Goal: Task Accomplishment & Management: Complete application form

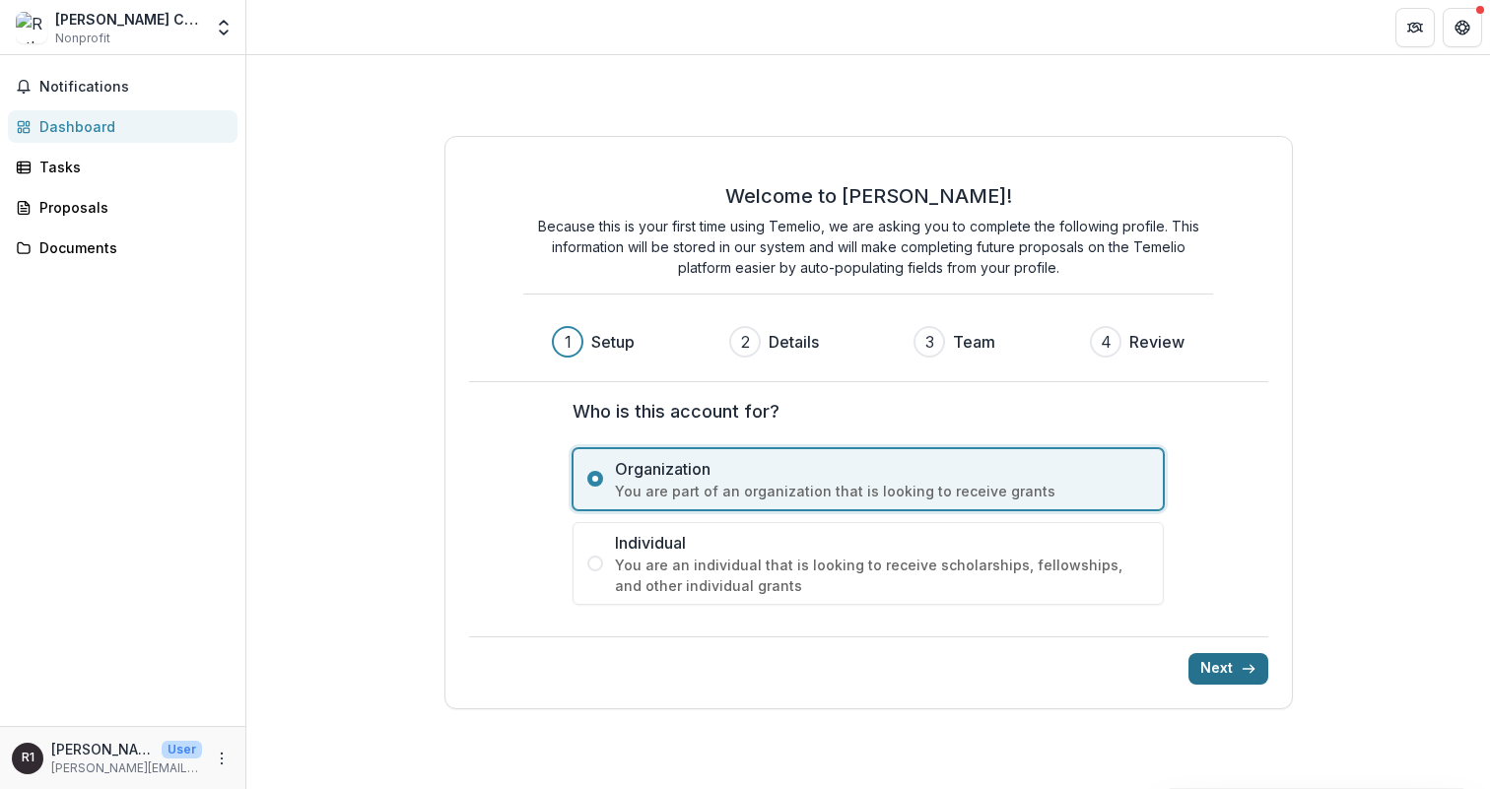
click at [1236, 674] on button "Next" at bounding box center [1229, 669] width 80 height 32
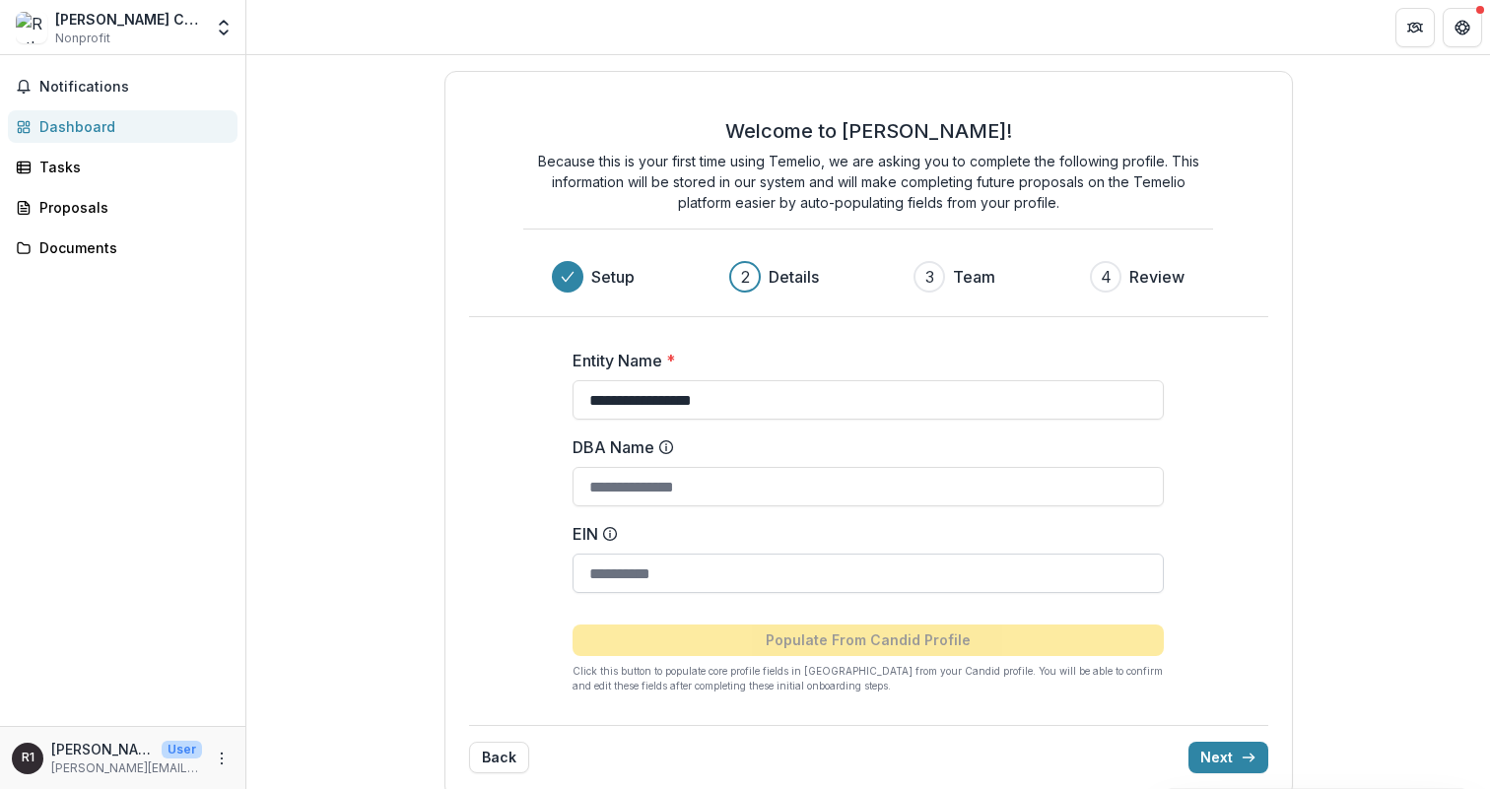
scroll to position [25, 0]
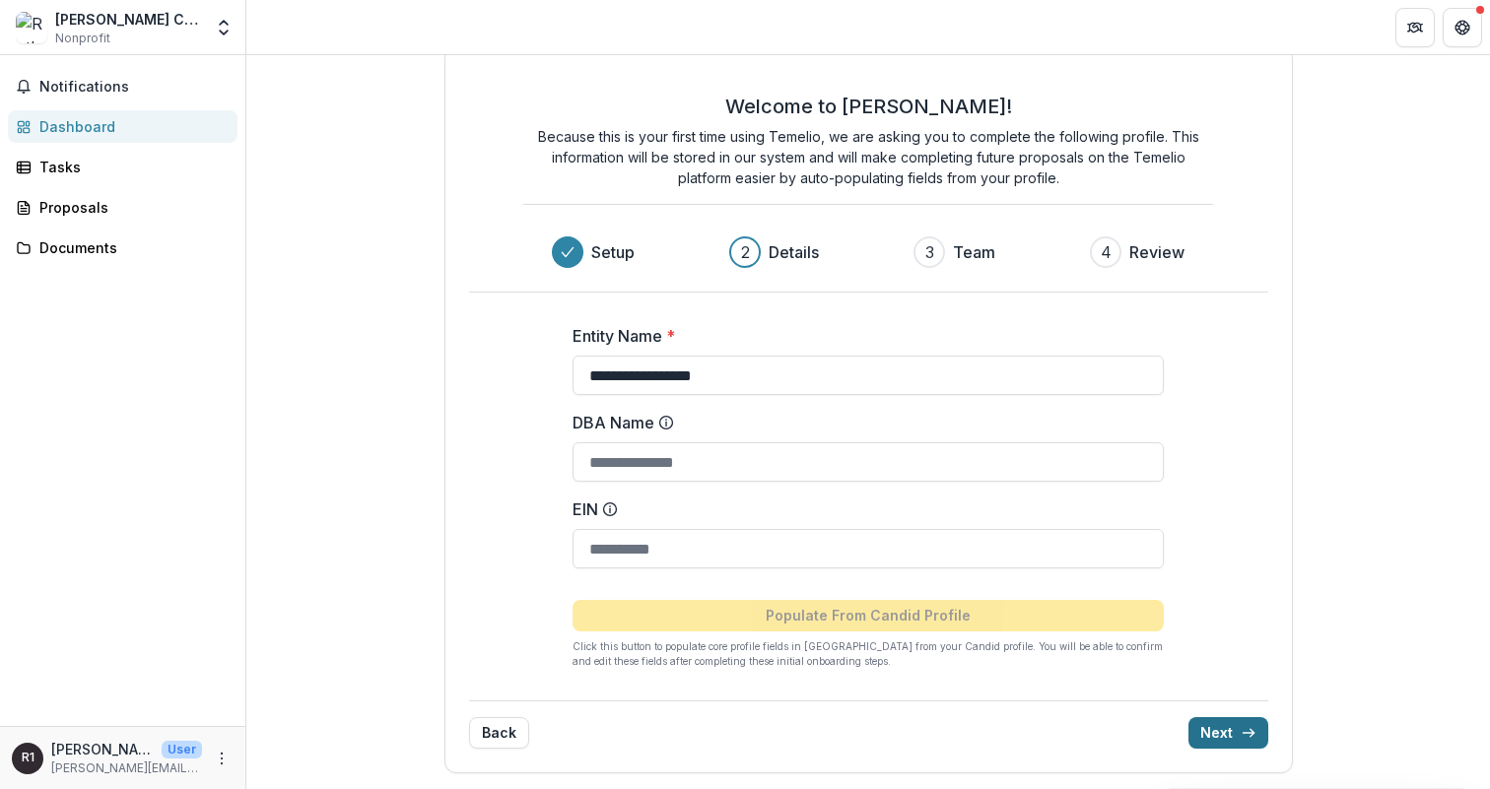
click at [1232, 736] on button "Next" at bounding box center [1229, 734] width 80 height 32
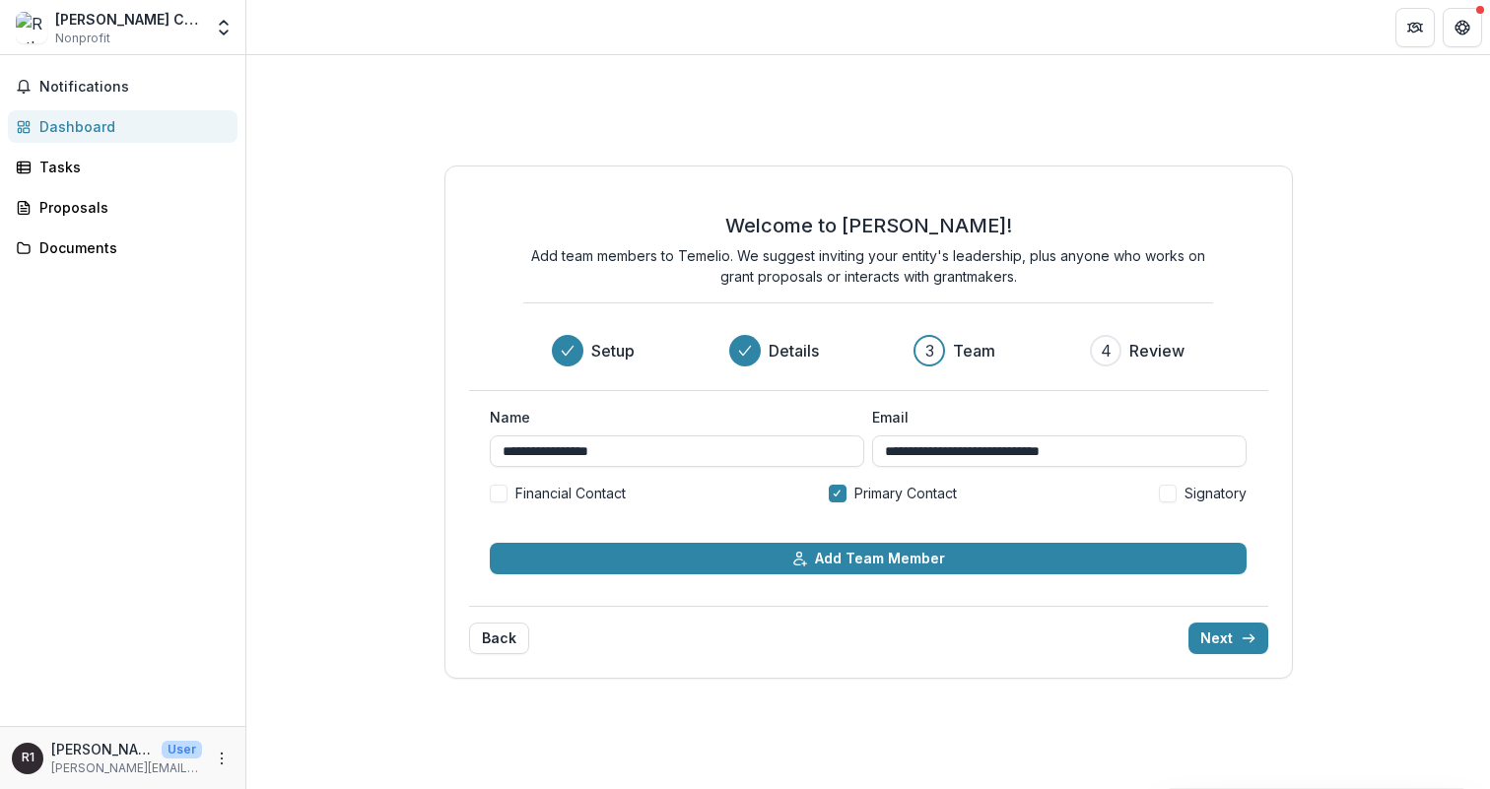
click at [512, 643] on button "Back" at bounding box center [499, 639] width 60 height 32
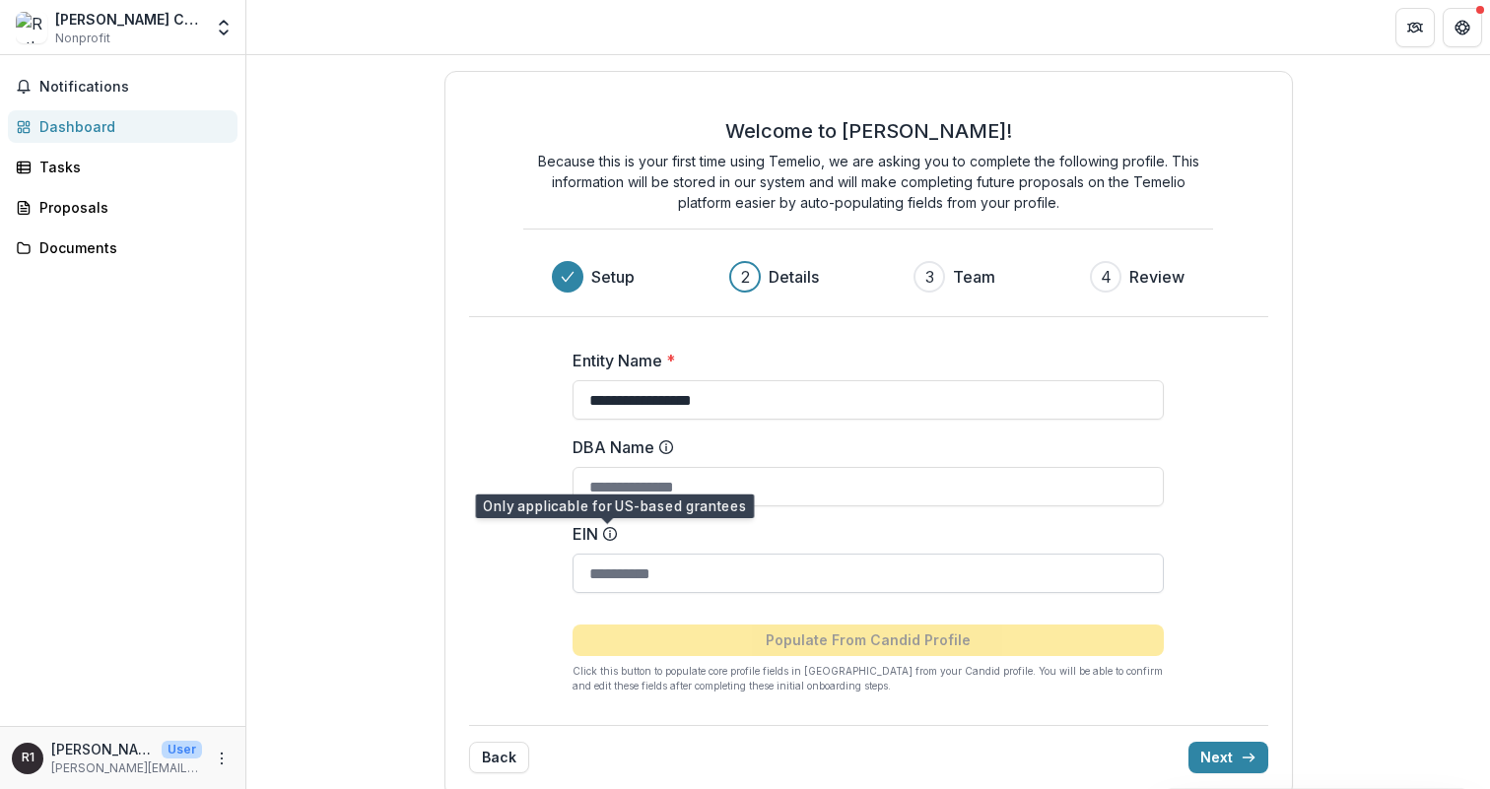
click at [705, 555] on input "EIN" at bounding box center [868, 573] width 591 height 39
click at [717, 694] on div "**********" at bounding box center [868, 513] width 789 height 392
click at [713, 683] on p "Click this button to populate core profile fields in Temelio from your Candid p…" at bounding box center [868, 679] width 591 height 30
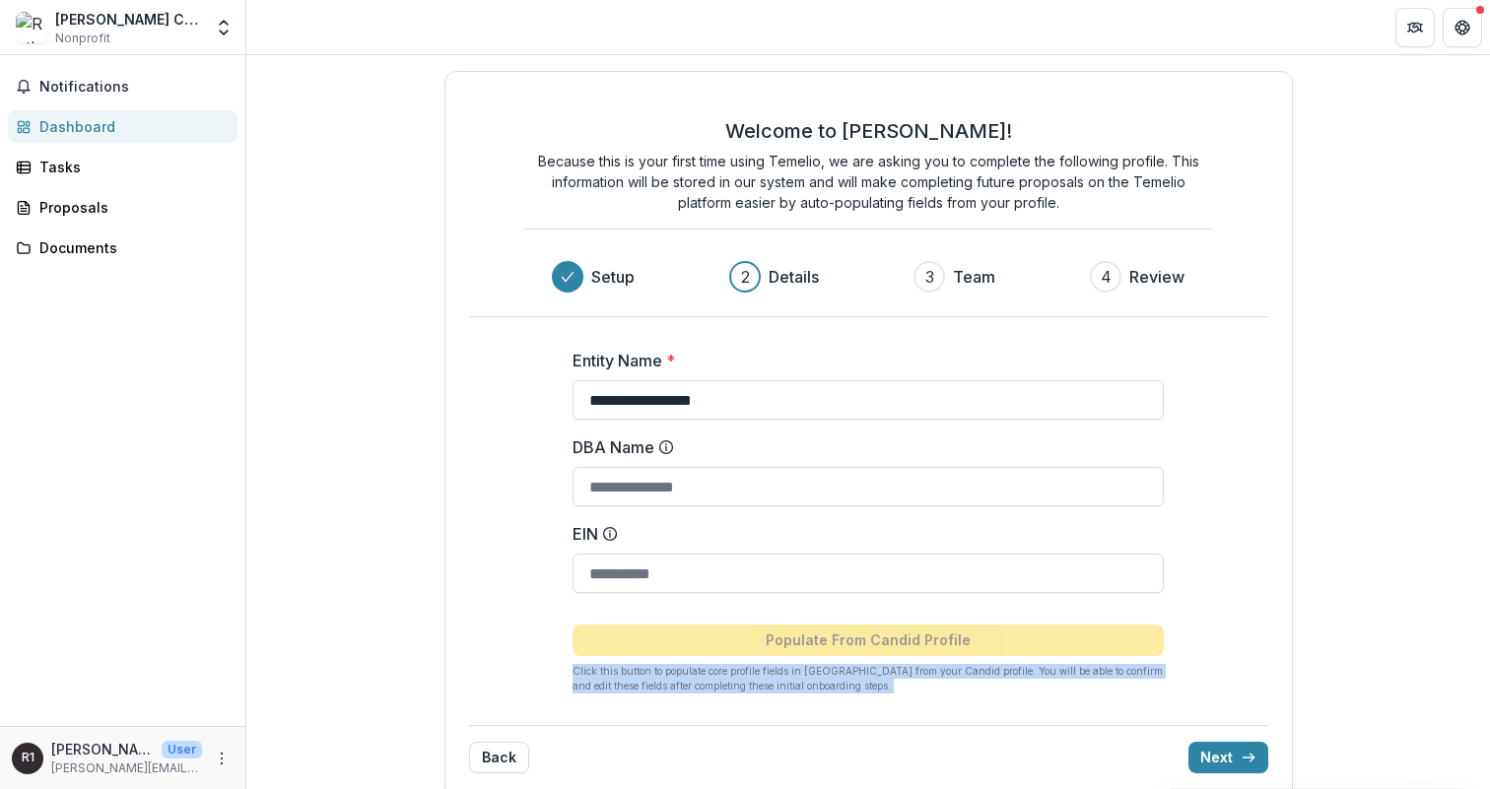
click at [713, 683] on p "Click this button to populate core profile fields in Temelio from your Candid p…" at bounding box center [868, 679] width 591 height 30
click at [920, 703] on div "**********" at bounding box center [868, 513] width 789 height 392
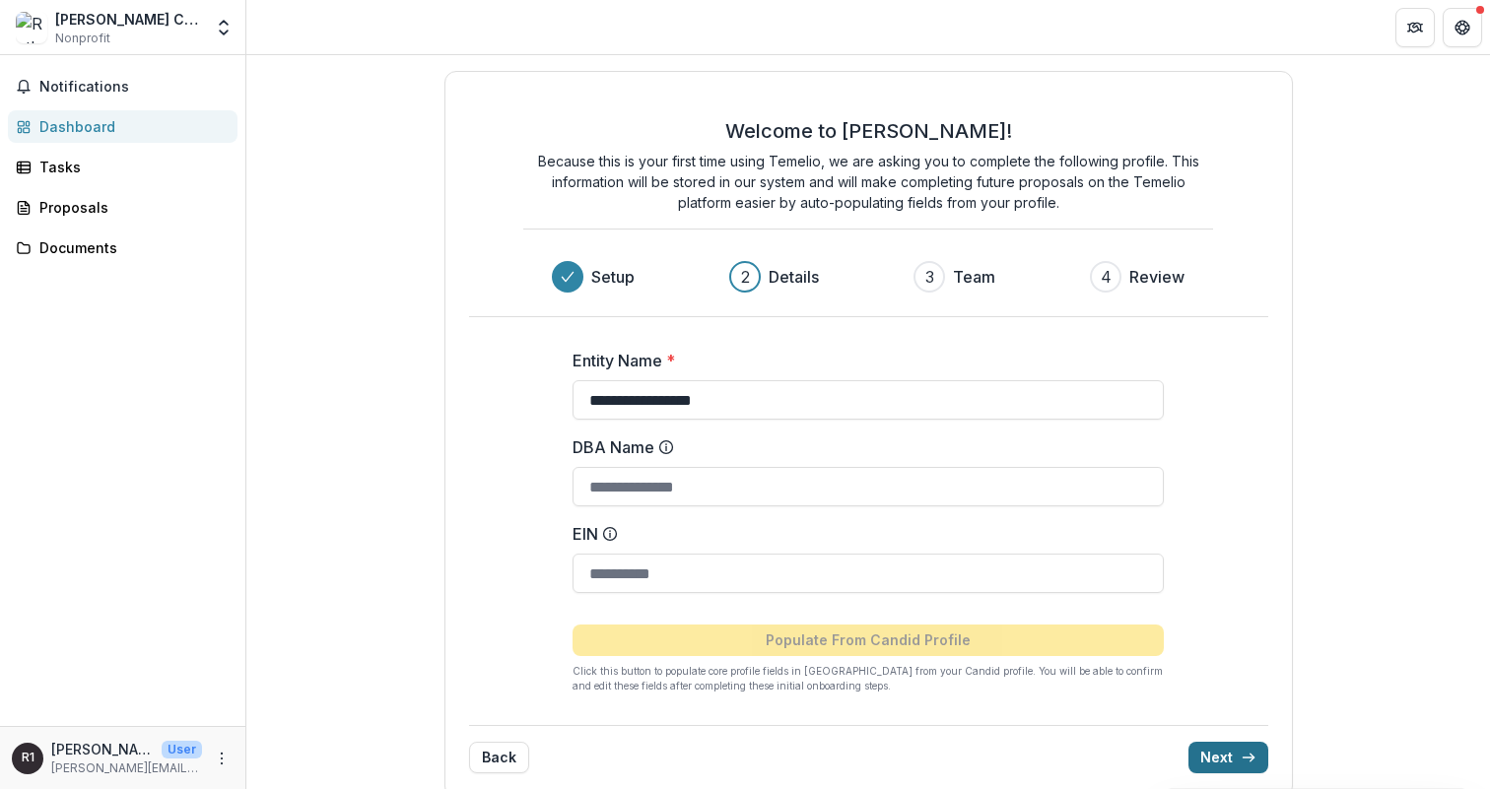
click at [1232, 744] on button "Next" at bounding box center [1229, 758] width 80 height 32
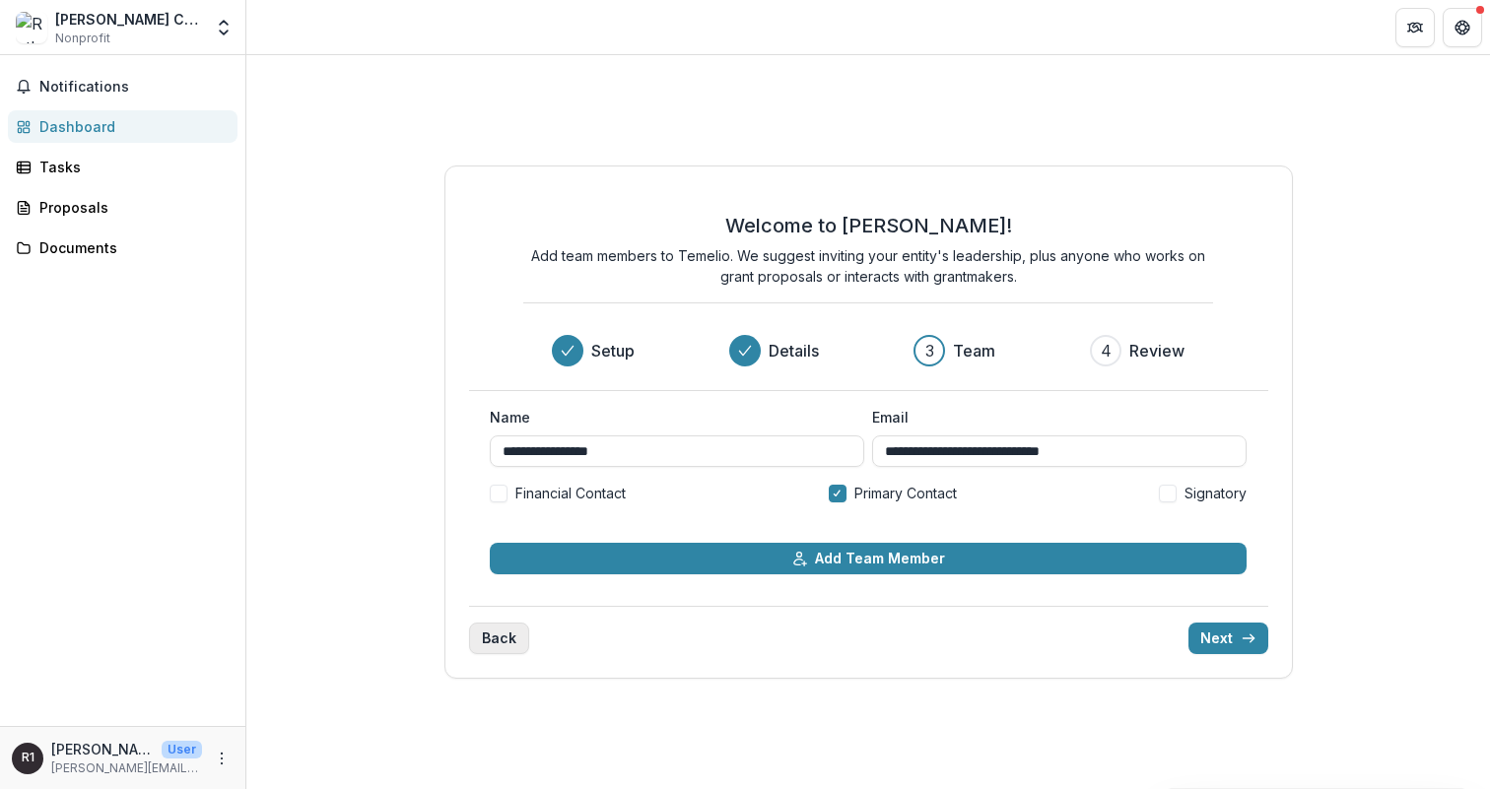
click at [494, 644] on button "Back" at bounding box center [499, 639] width 60 height 32
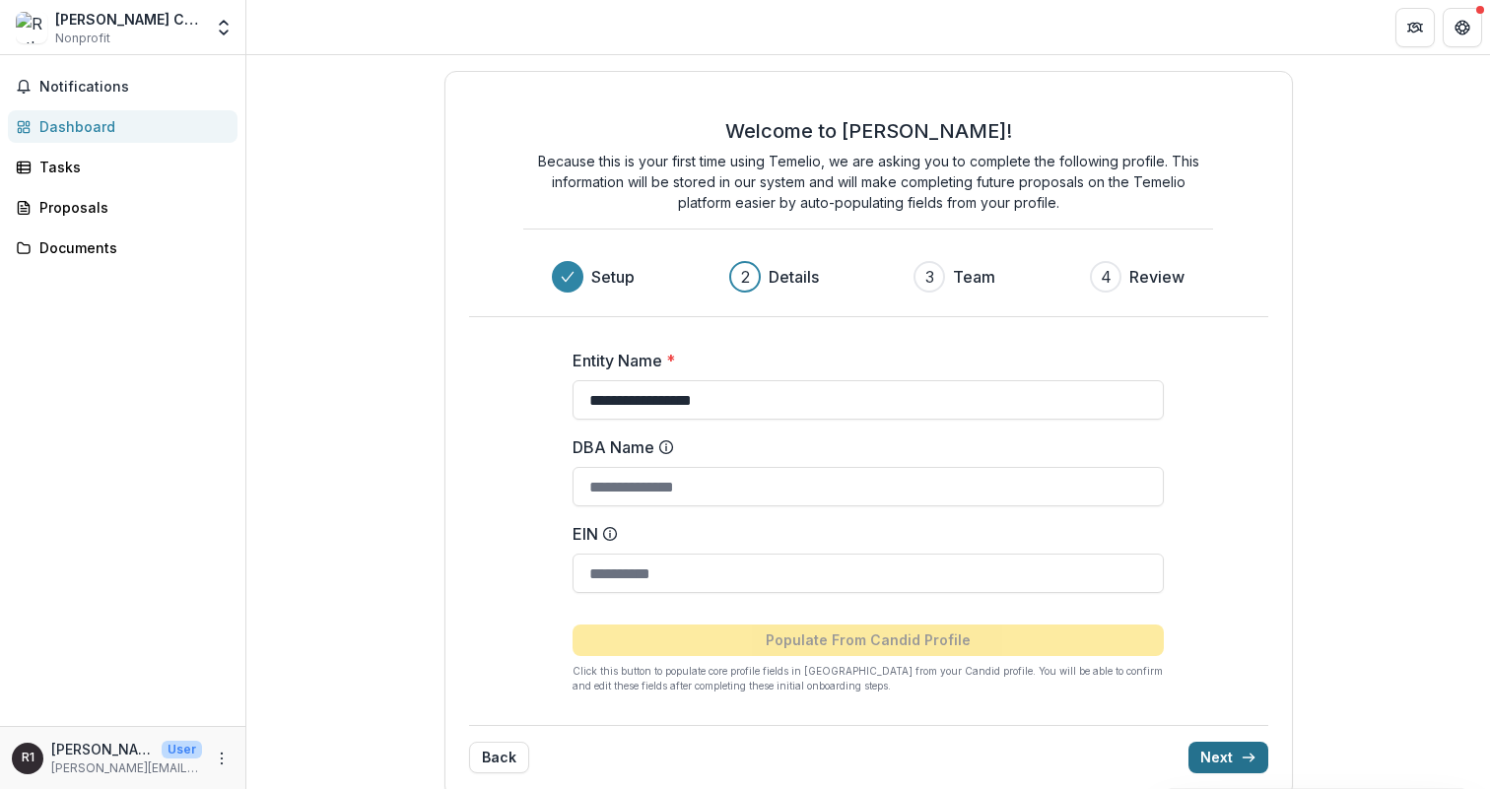
click at [1224, 765] on button "Next" at bounding box center [1229, 758] width 80 height 32
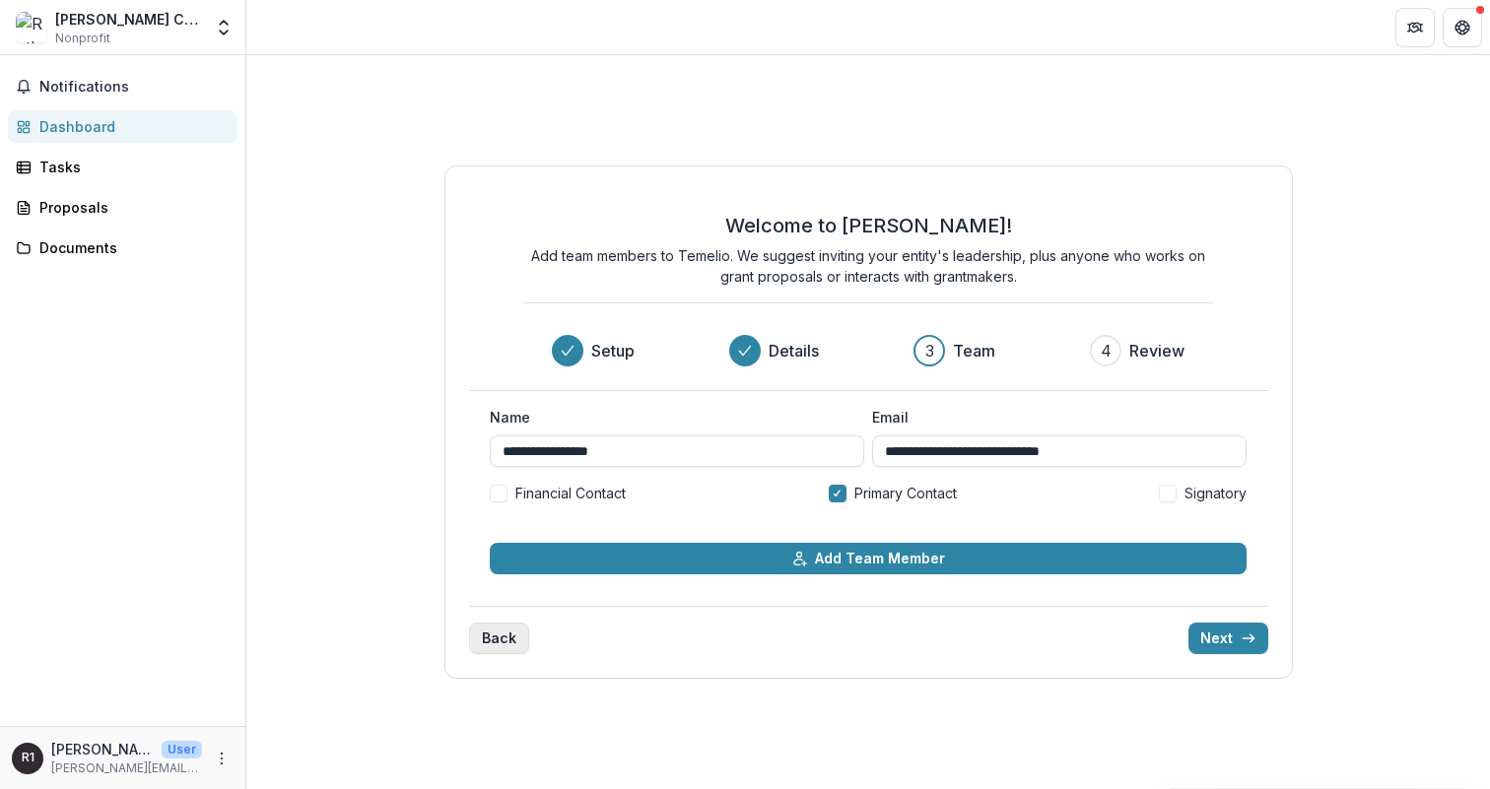
click at [496, 652] on button "Back" at bounding box center [499, 639] width 60 height 32
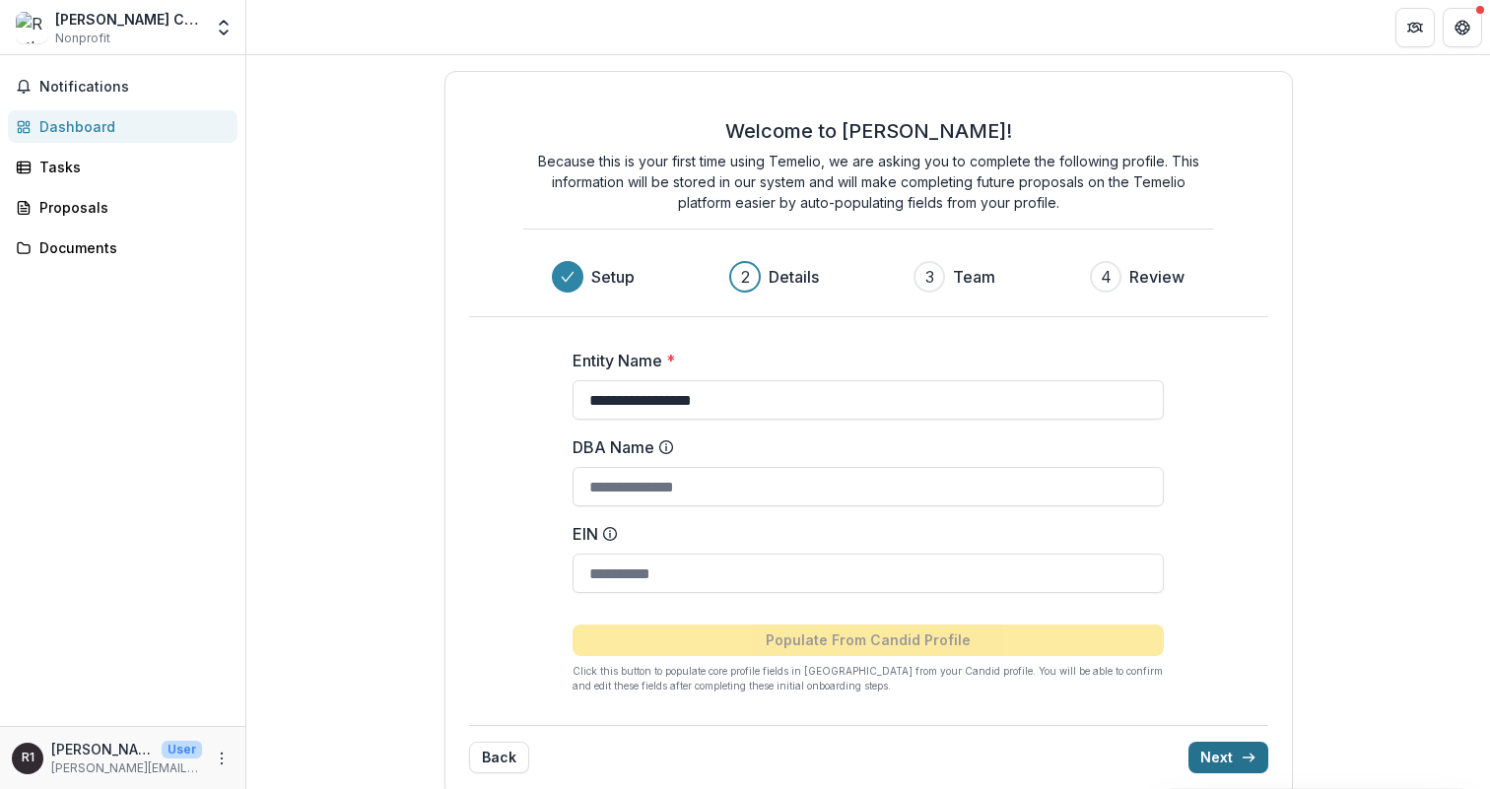
click at [1222, 757] on button "Next" at bounding box center [1229, 758] width 80 height 32
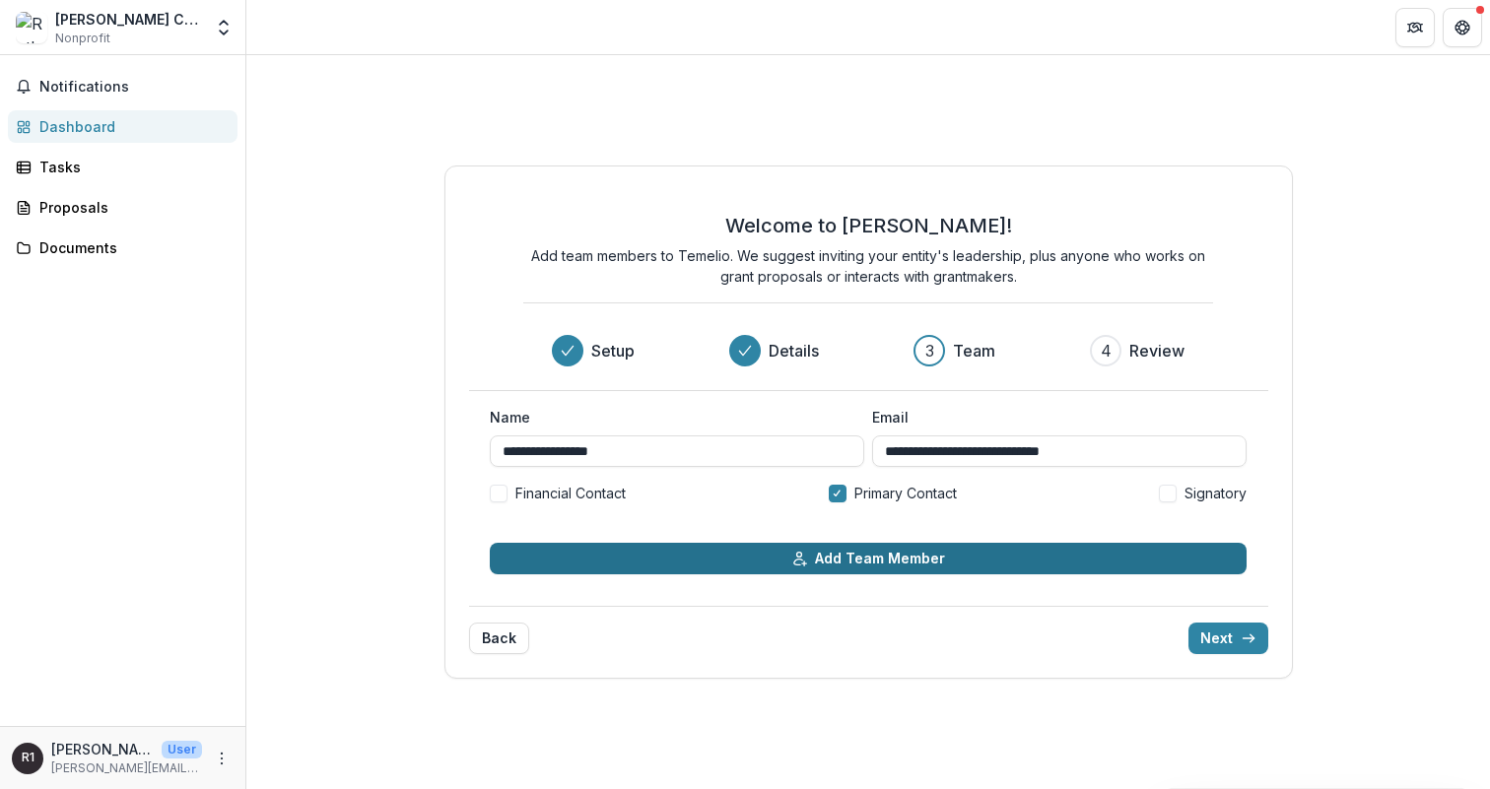
click at [1002, 562] on button "Add Team Member" at bounding box center [868, 559] width 757 height 32
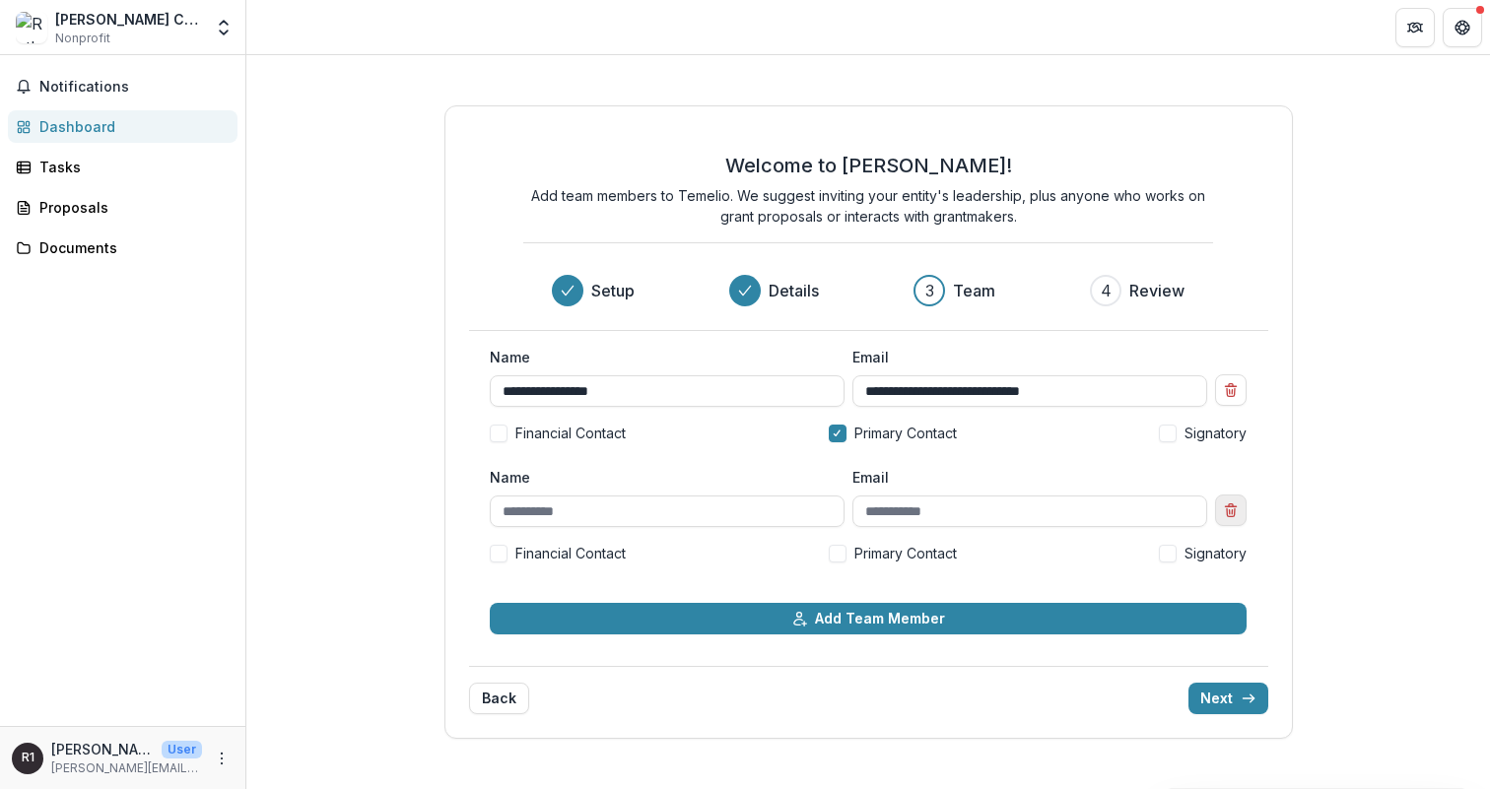
click at [1236, 512] on icon "Remove team member" at bounding box center [1231, 511] width 16 height 16
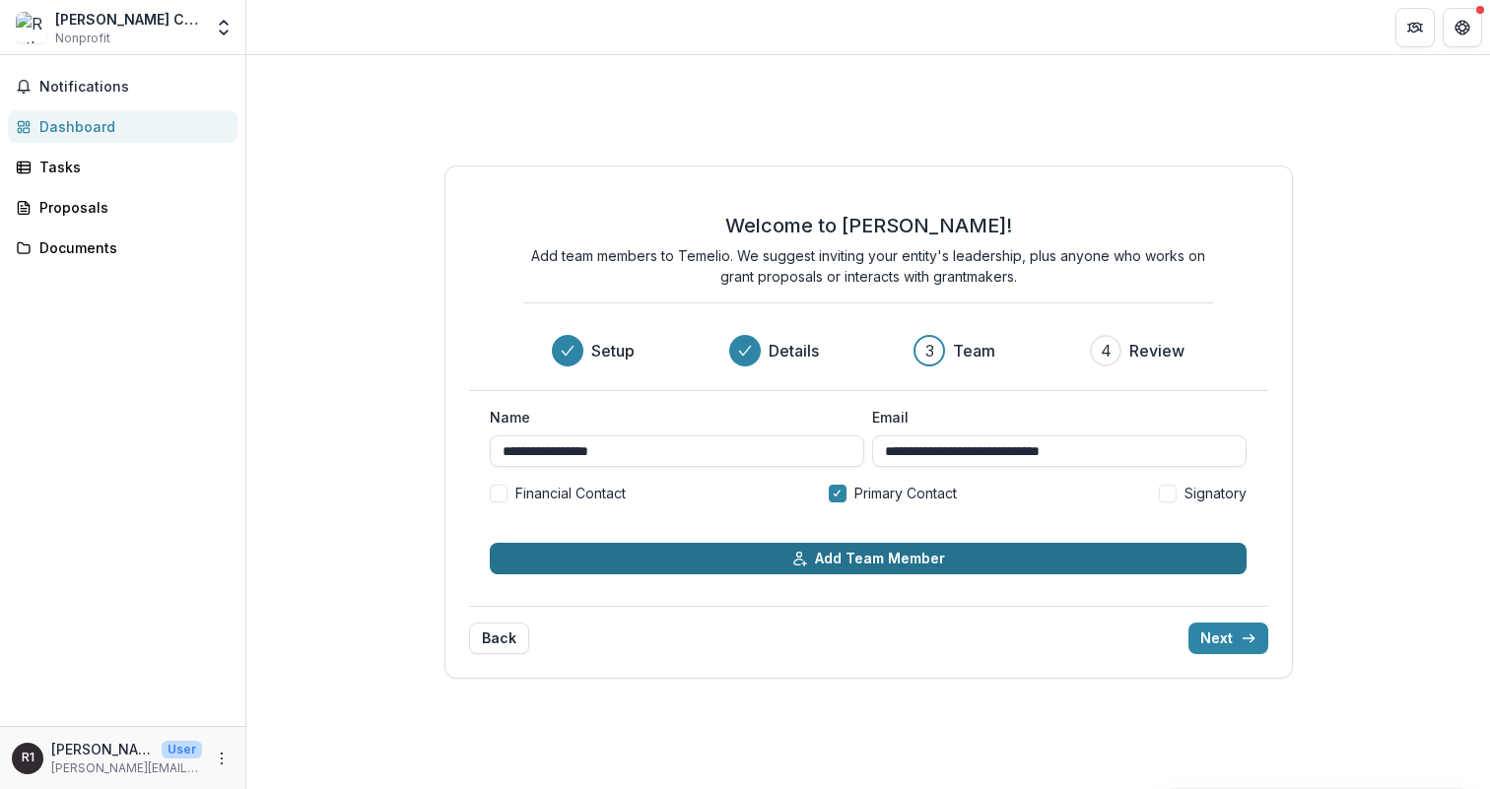
click at [902, 564] on button "Add Team Member" at bounding box center [868, 559] width 757 height 32
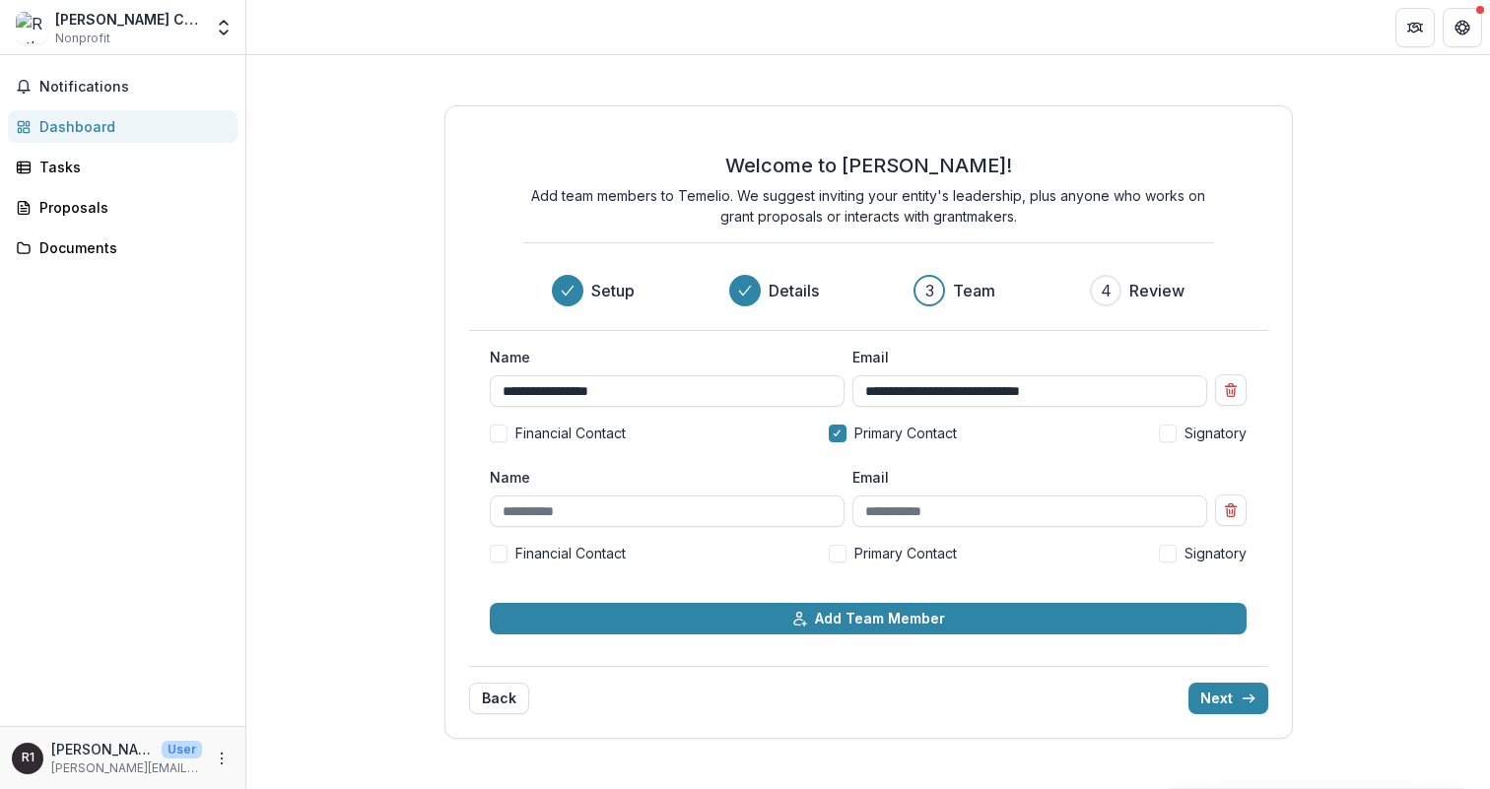
click at [1359, 475] on div "**********" at bounding box center [868, 422] width 1244 height 734
click at [585, 427] on span "Financial Contact" at bounding box center [570, 433] width 110 height 21
click at [1185, 434] on span "Signatory" at bounding box center [1216, 433] width 62 height 21
click at [875, 555] on span "Primary Contact" at bounding box center [906, 553] width 103 height 21
click at [1217, 558] on span "Signatory" at bounding box center [1216, 553] width 62 height 21
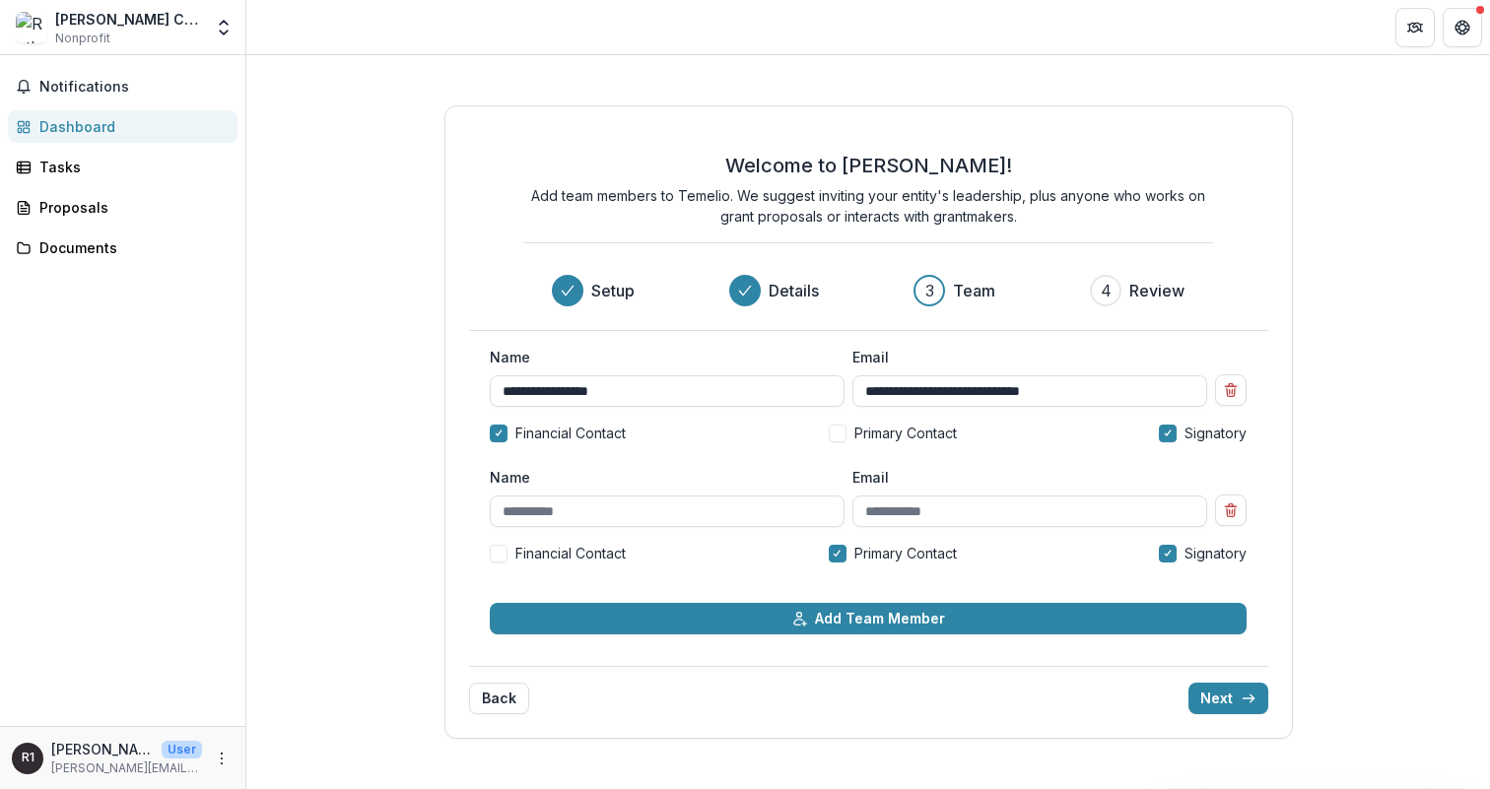
click at [849, 439] on label "Primary Contact" at bounding box center [893, 433] width 128 height 21
click at [582, 557] on span "Financial Contact" at bounding box center [570, 553] width 110 height 21
click at [581, 438] on span "Financial Contact" at bounding box center [570, 433] width 110 height 21
click at [1236, 506] on icon "Remove team member" at bounding box center [1231, 511] width 16 height 16
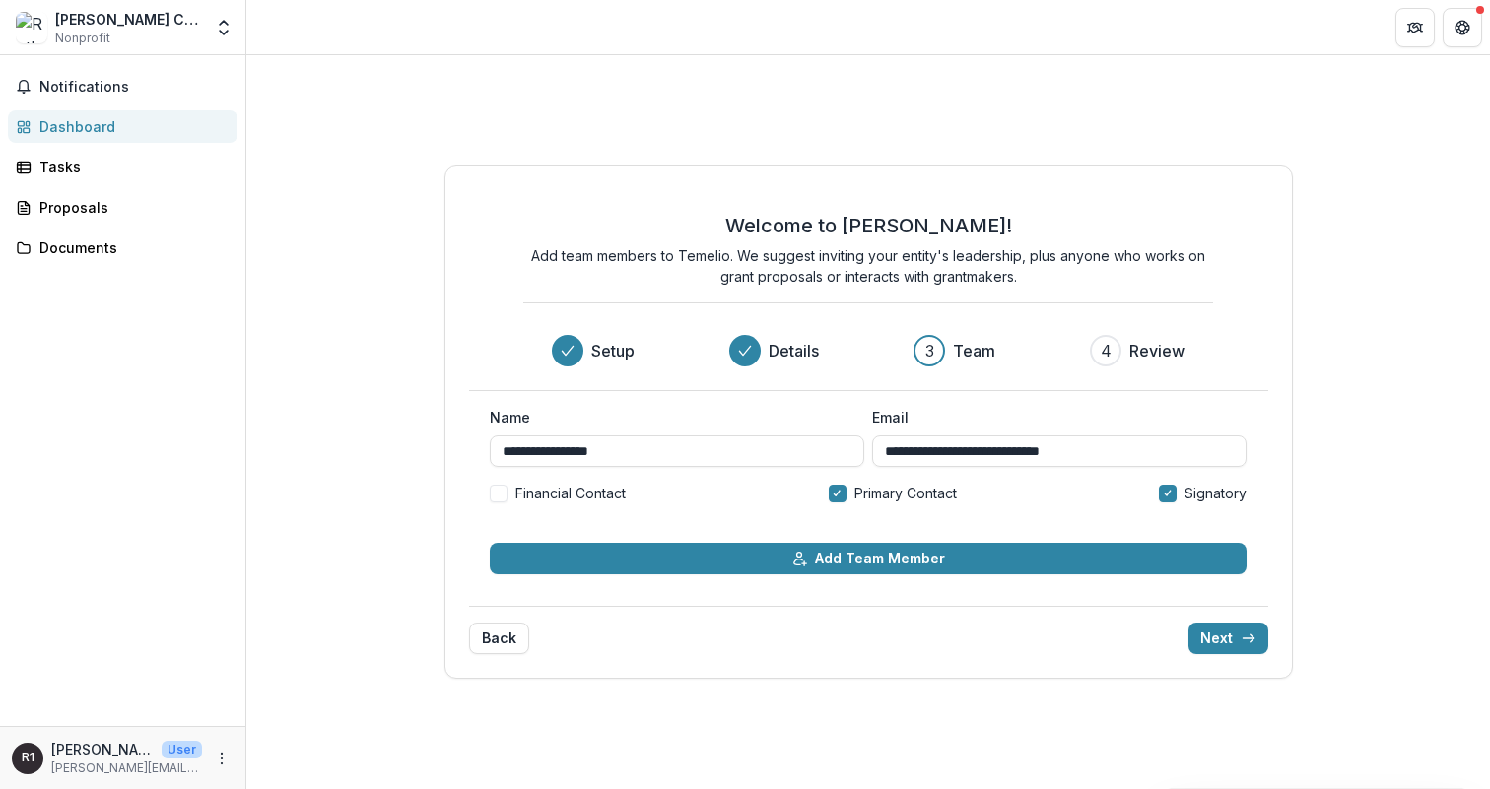
click at [1211, 490] on span "Signatory" at bounding box center [1216, 493] width 62 height 21
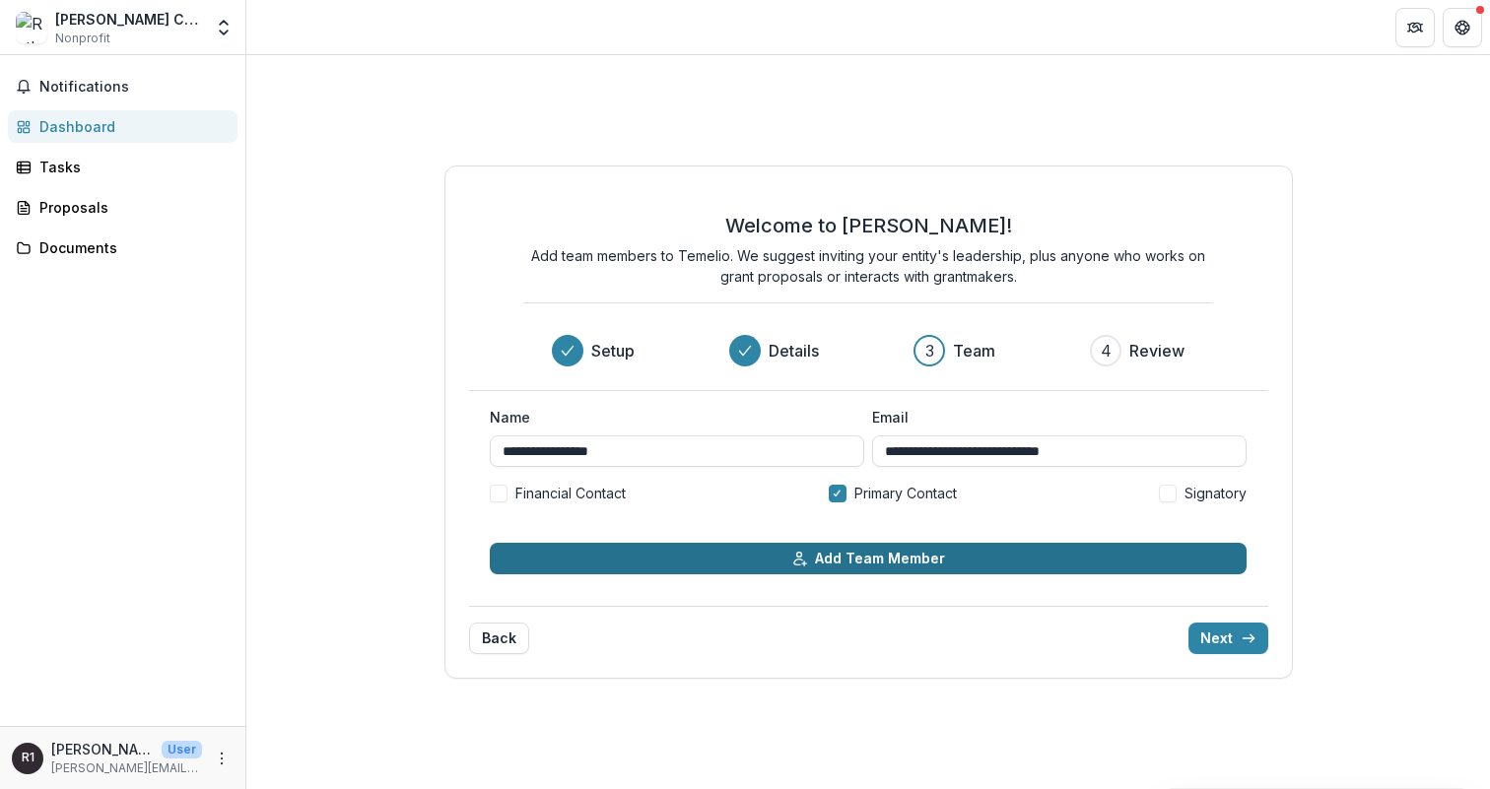
click at [1062, 551] on button "Add Team Member" at bounding box center [868, 559] width 757 height 32
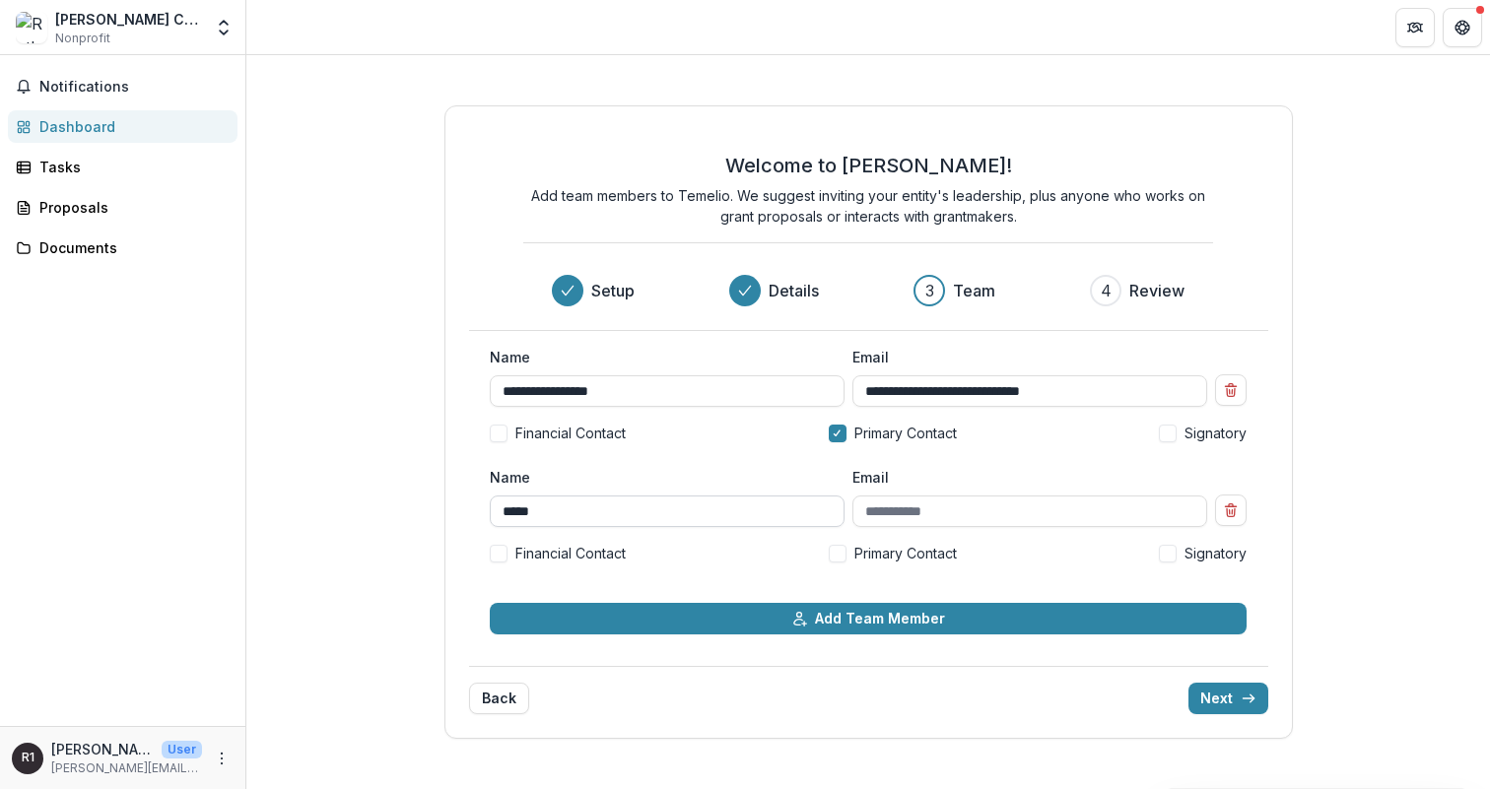
type input "*****"
click at [1214, 549] on span "Signatory" at bounding box center [1216, 553] width 62 height 21
type input "**********"
click at [1363, 517] on div "**********" at bounding box center [868, 422] width 1244 height 734
click at [1229, 701] on button "Next" at bounding box center [1229, 699] width 80 height 32
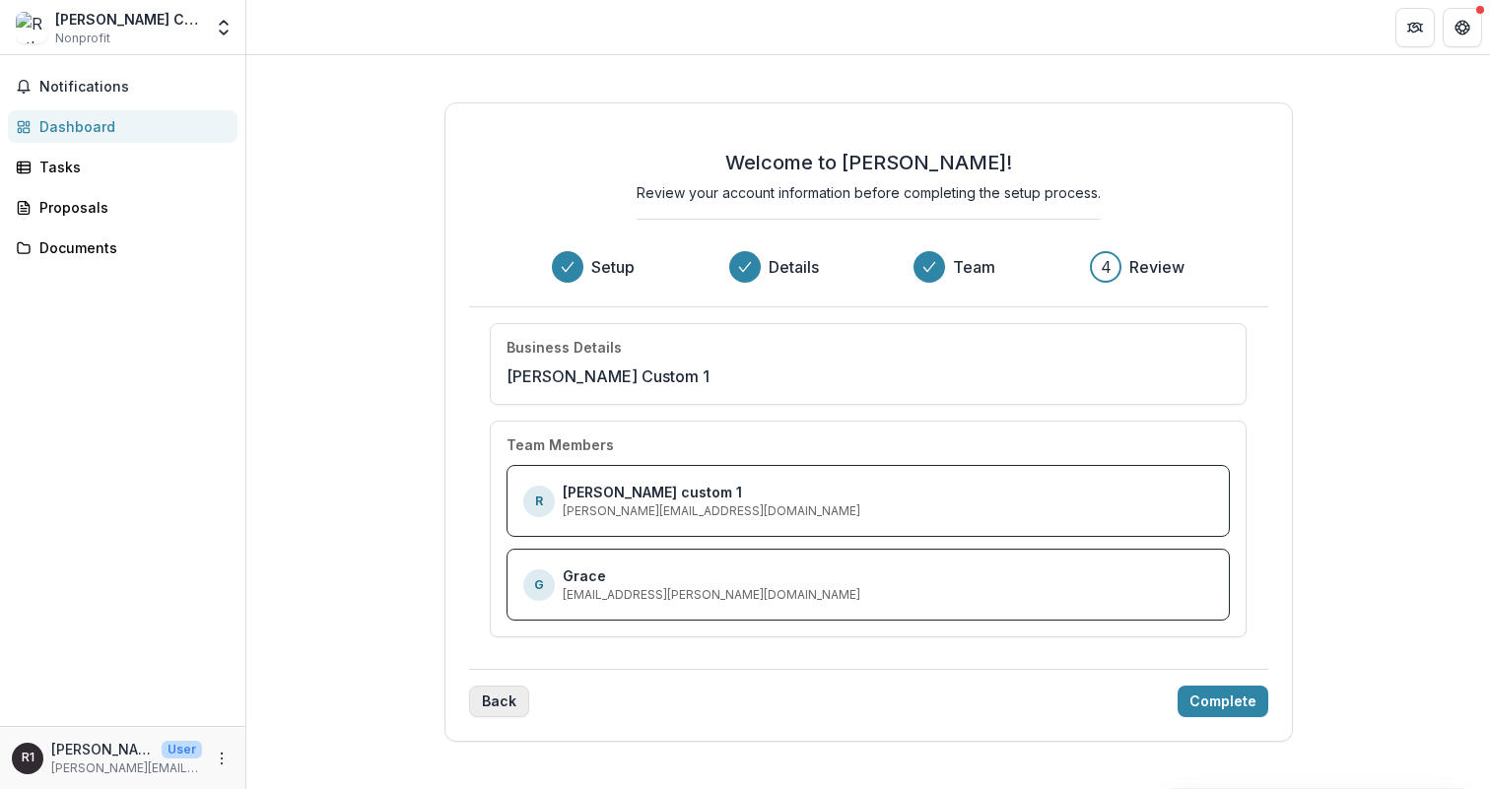
click at [505, 703] on button "Back" at bounding box center [499, 702] width 60 height 32
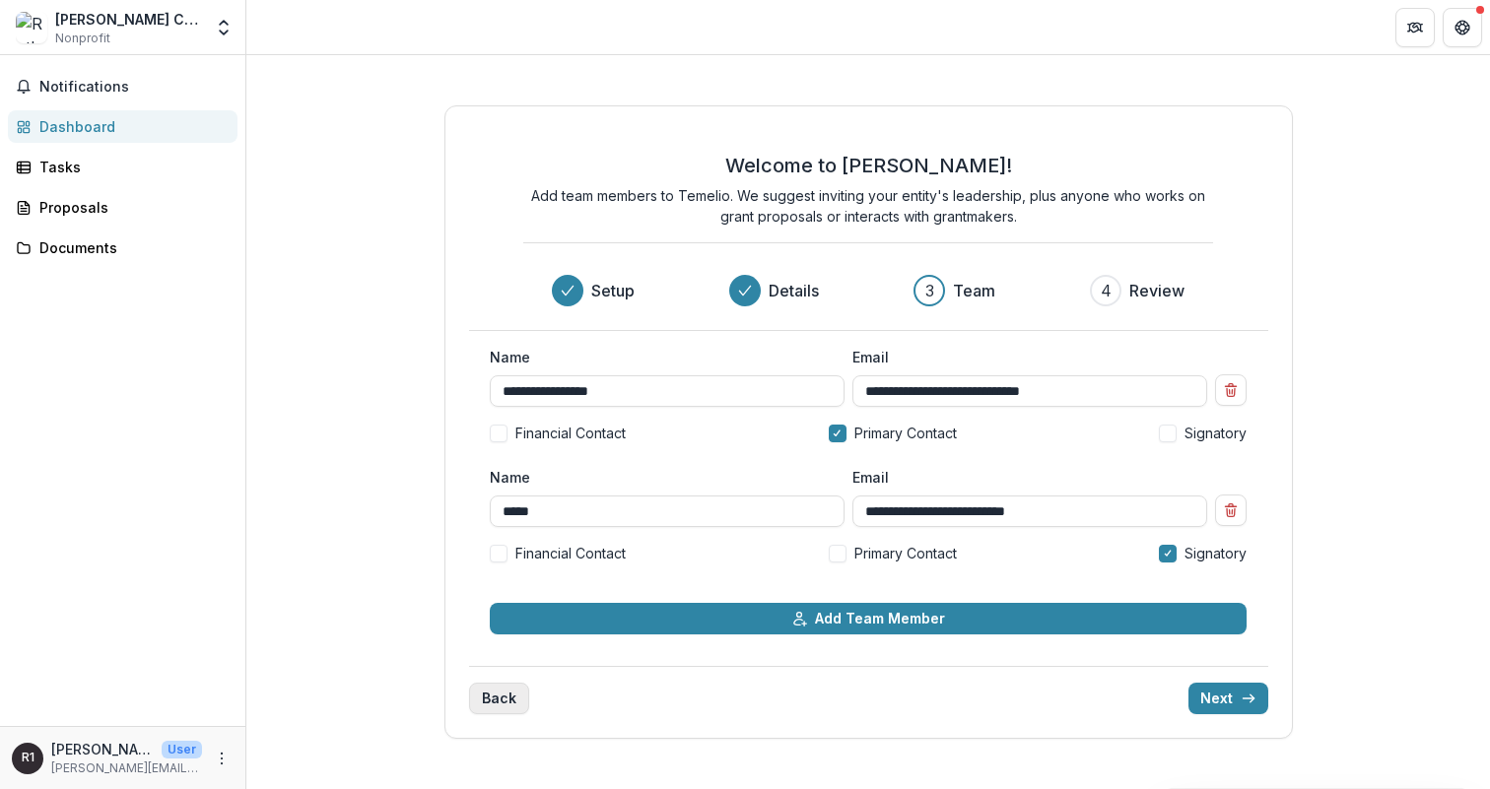
click at [505, 704] on button "Back" at bounding box center [499, 699] width 60 height 32
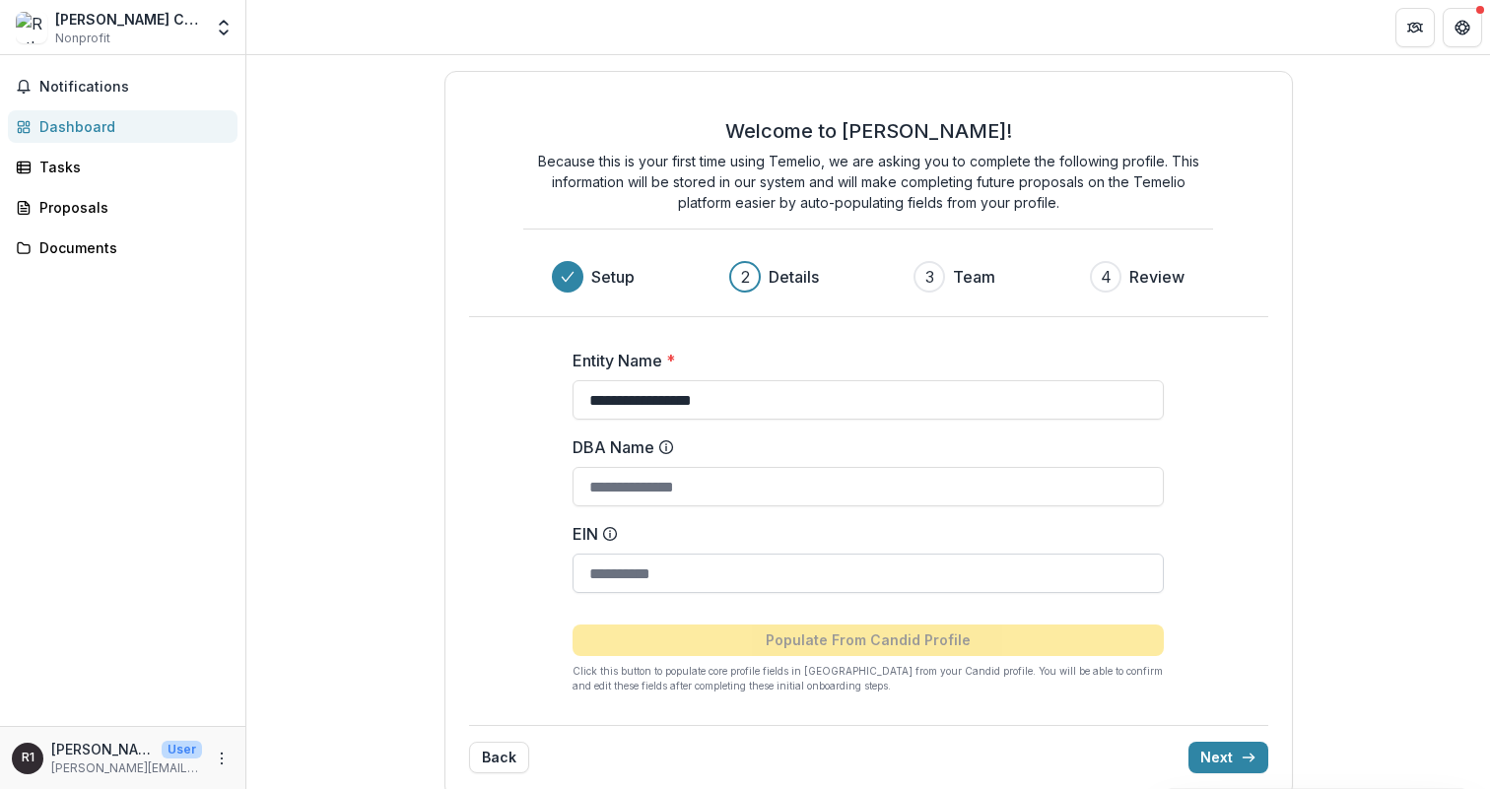
click at [614, 558] on input "EIN" at bounding box center [868, 573] width 591 height 39
paste input "**********"
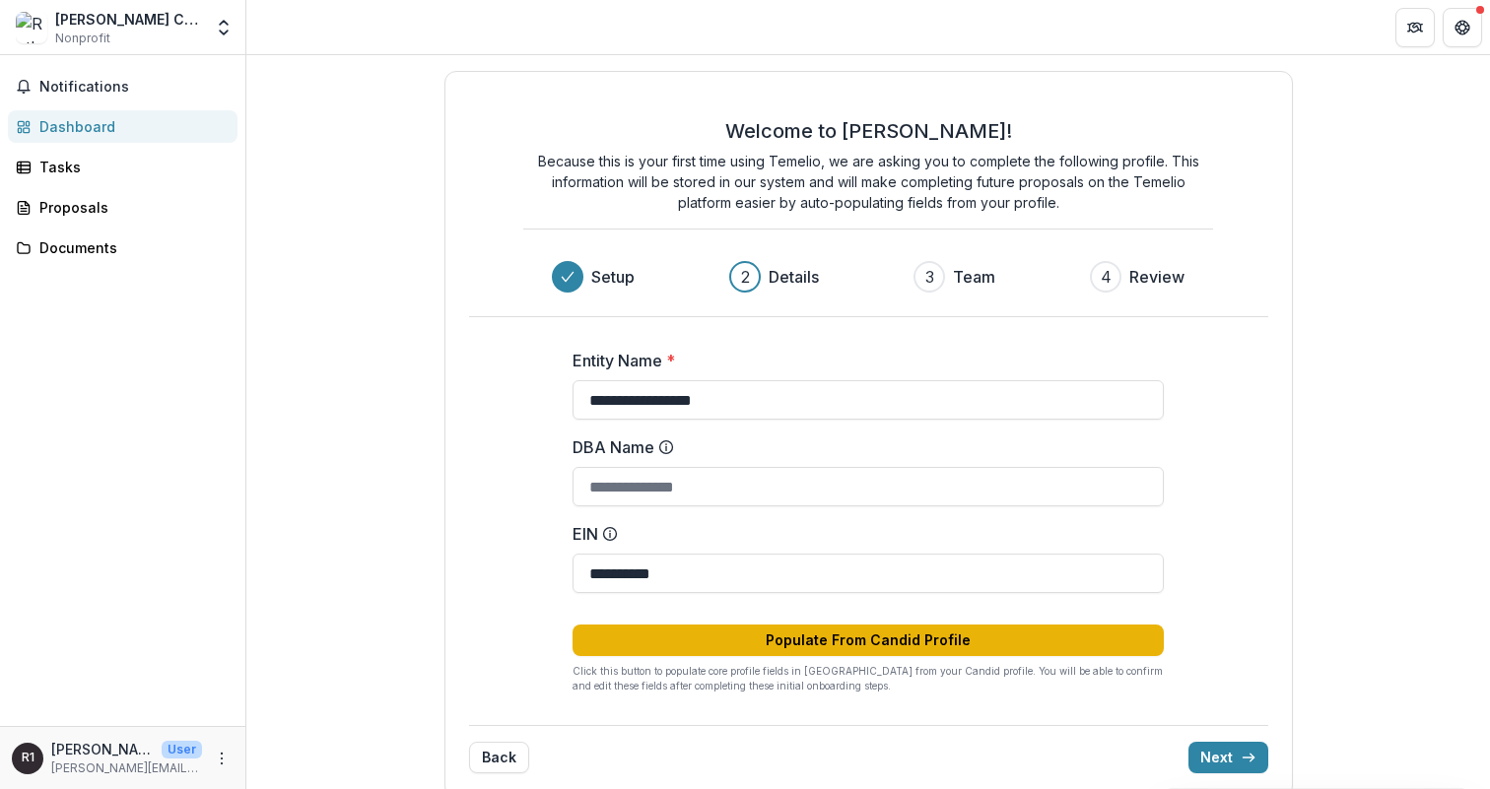
type input "**********"
click at [761, 649] on button "Populate From Candid Profile" at bounding box center [868, 641] width 591 height 32
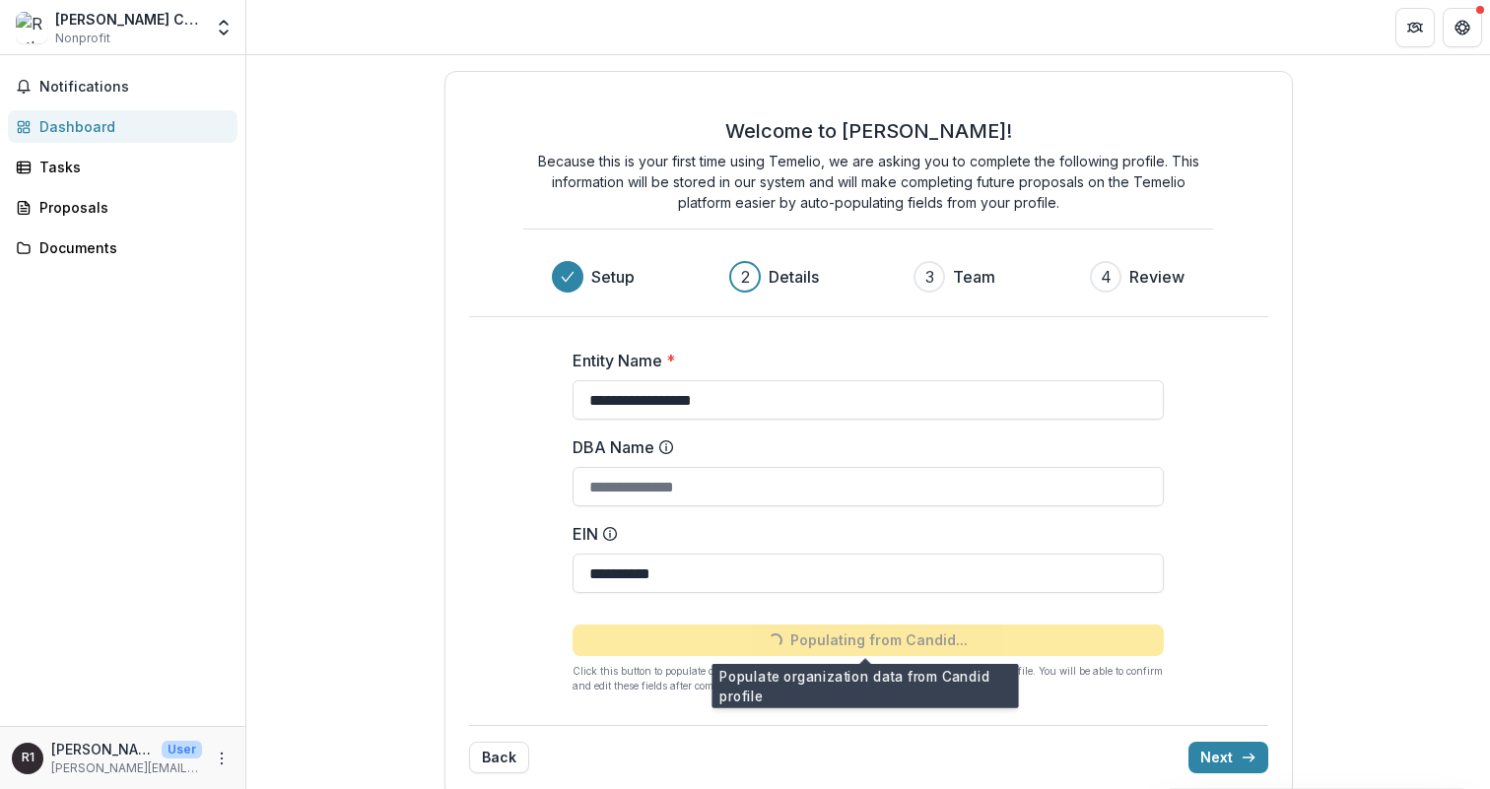
type input "******"
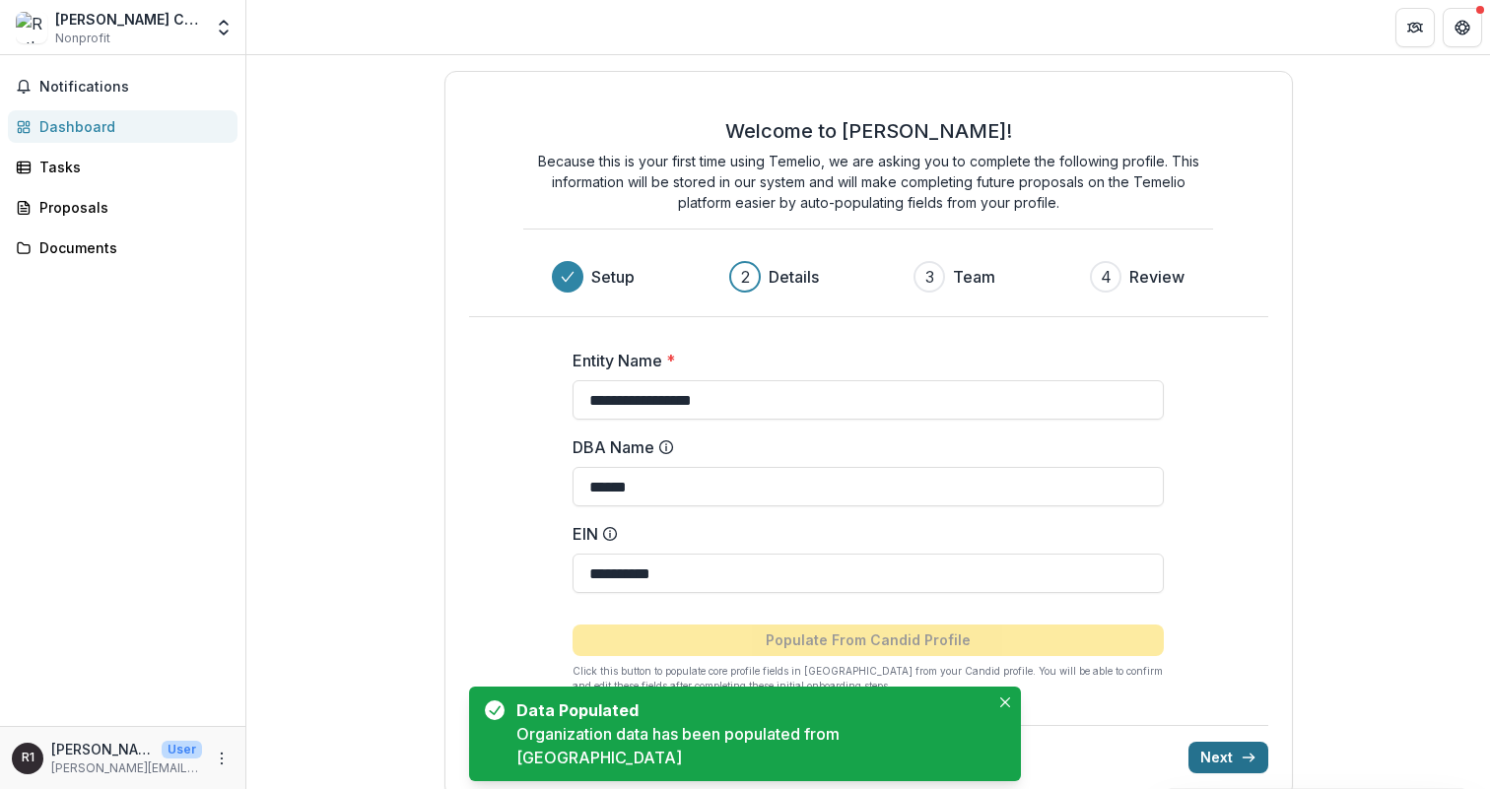
click at [1212, 746] on button "Next" at bounding box center [1229, 758] width 80 height 32
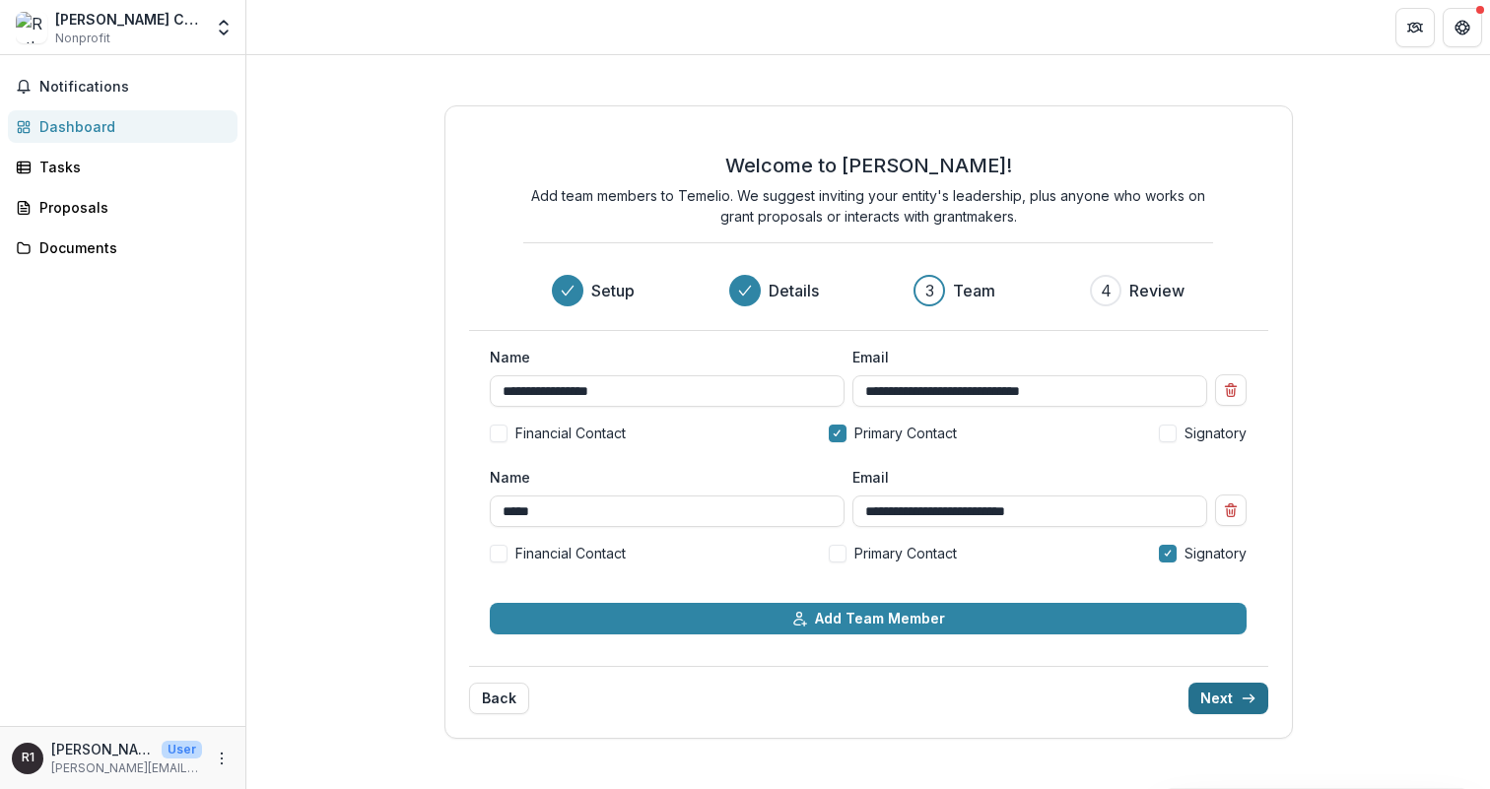
click at [1241, 693] on icon "submit" at bounding box center [1249, 699] width 16 height 16
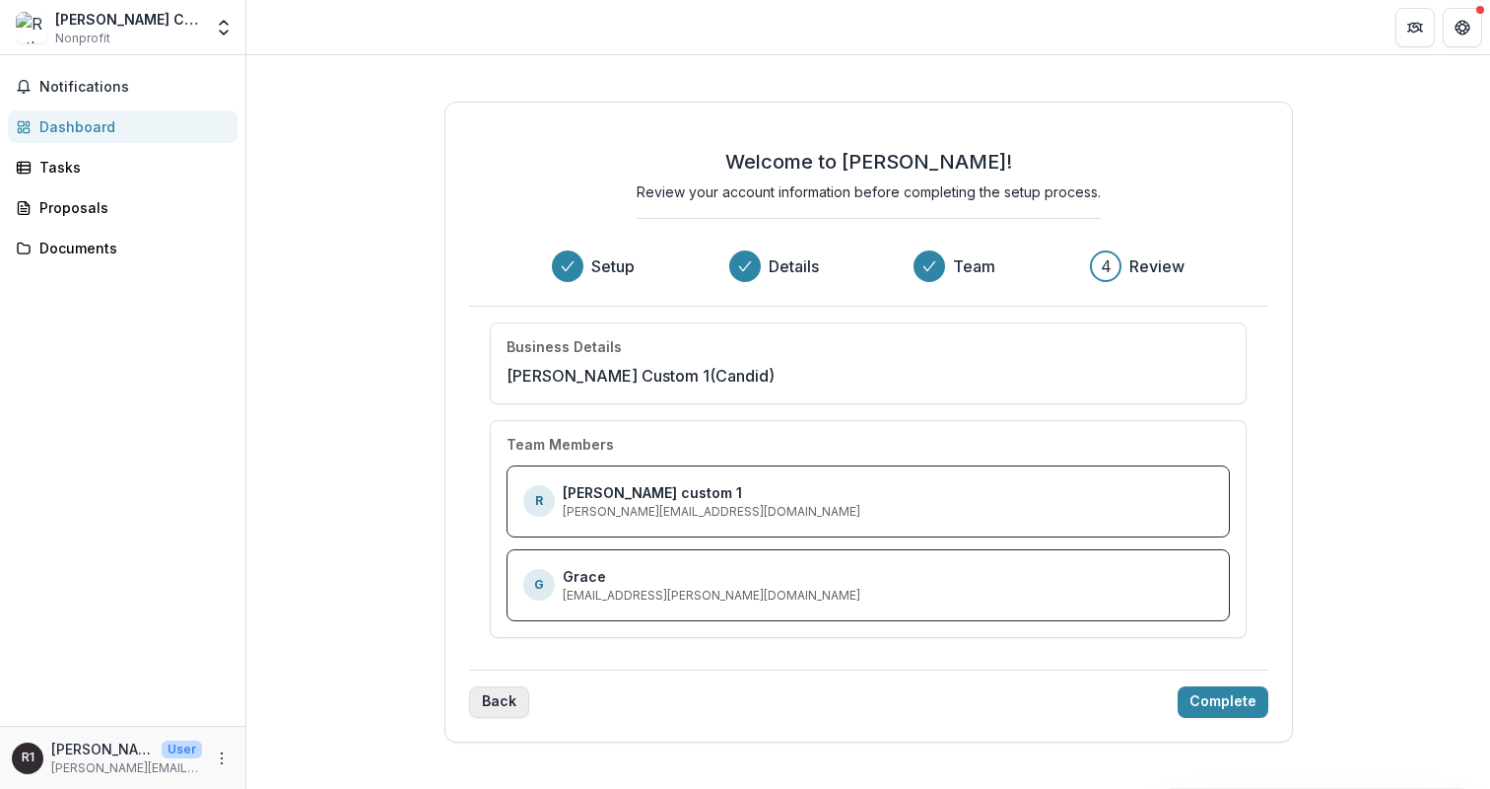
click at [509, 700] on button "Back" at bounding box center [499, 702] width 60 height 32
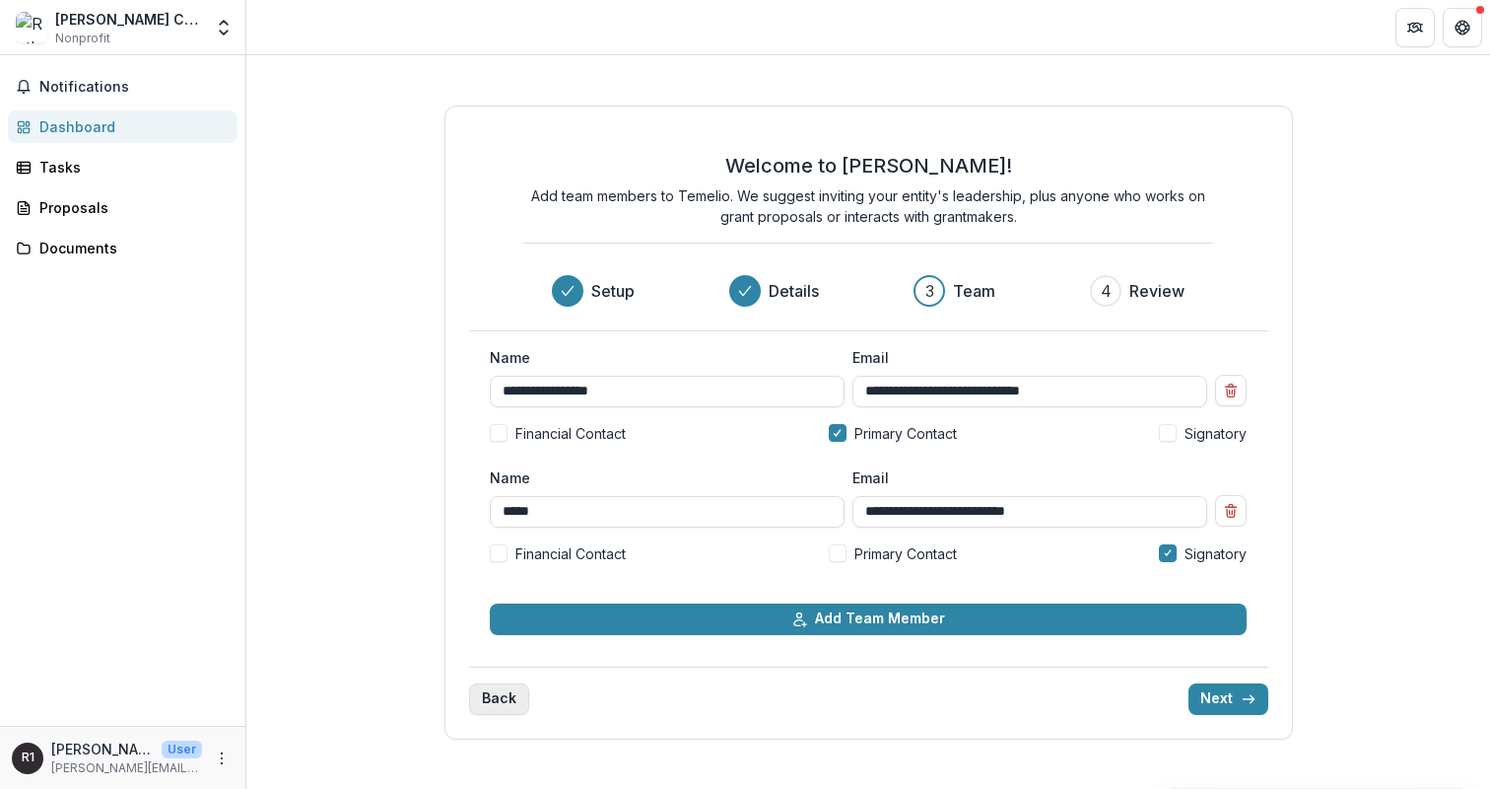
click at [509, 699] on button "Back" at bounding box center [499, 699] width 60 height 32
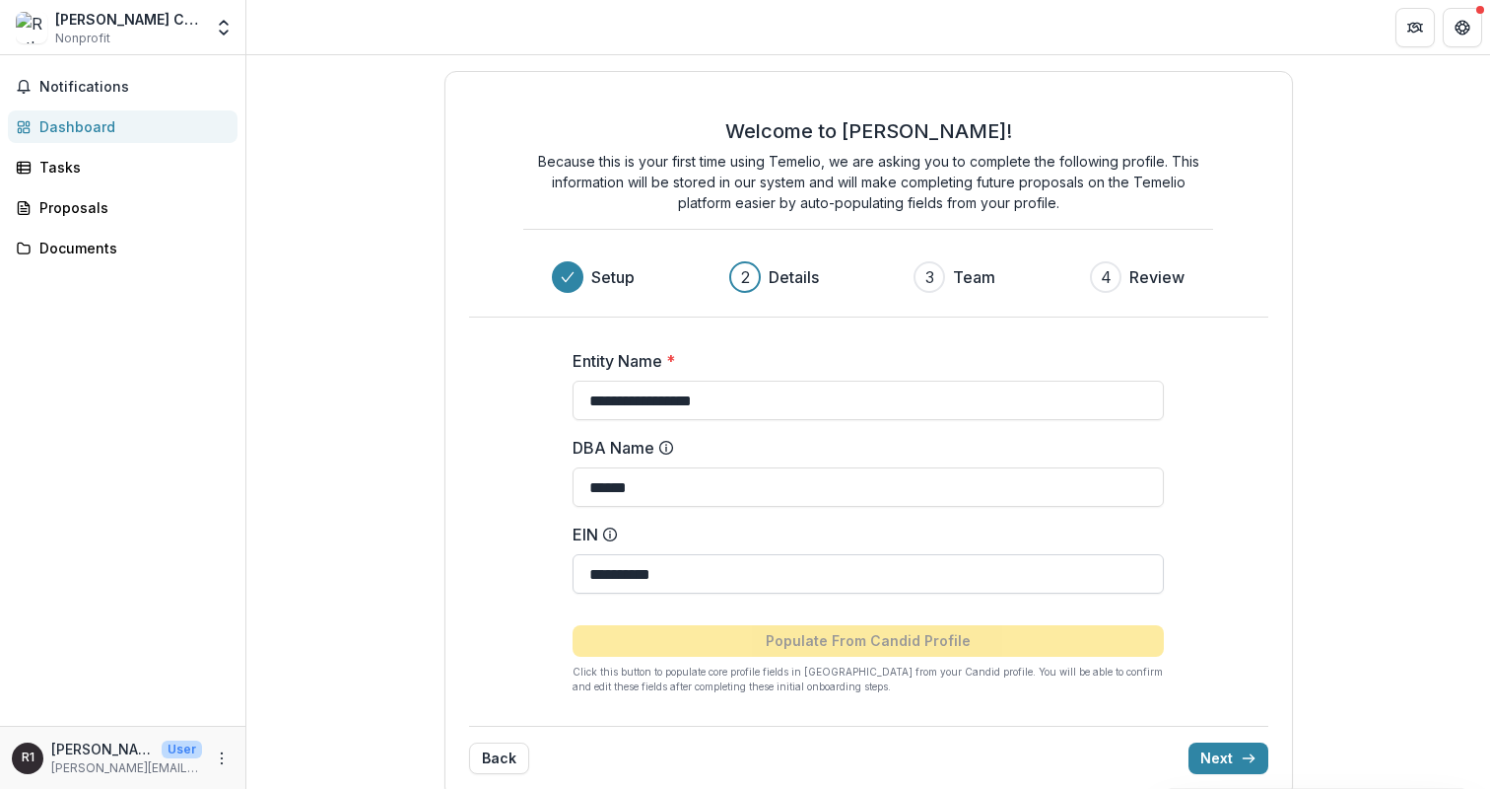
scroll to position [26, 0]
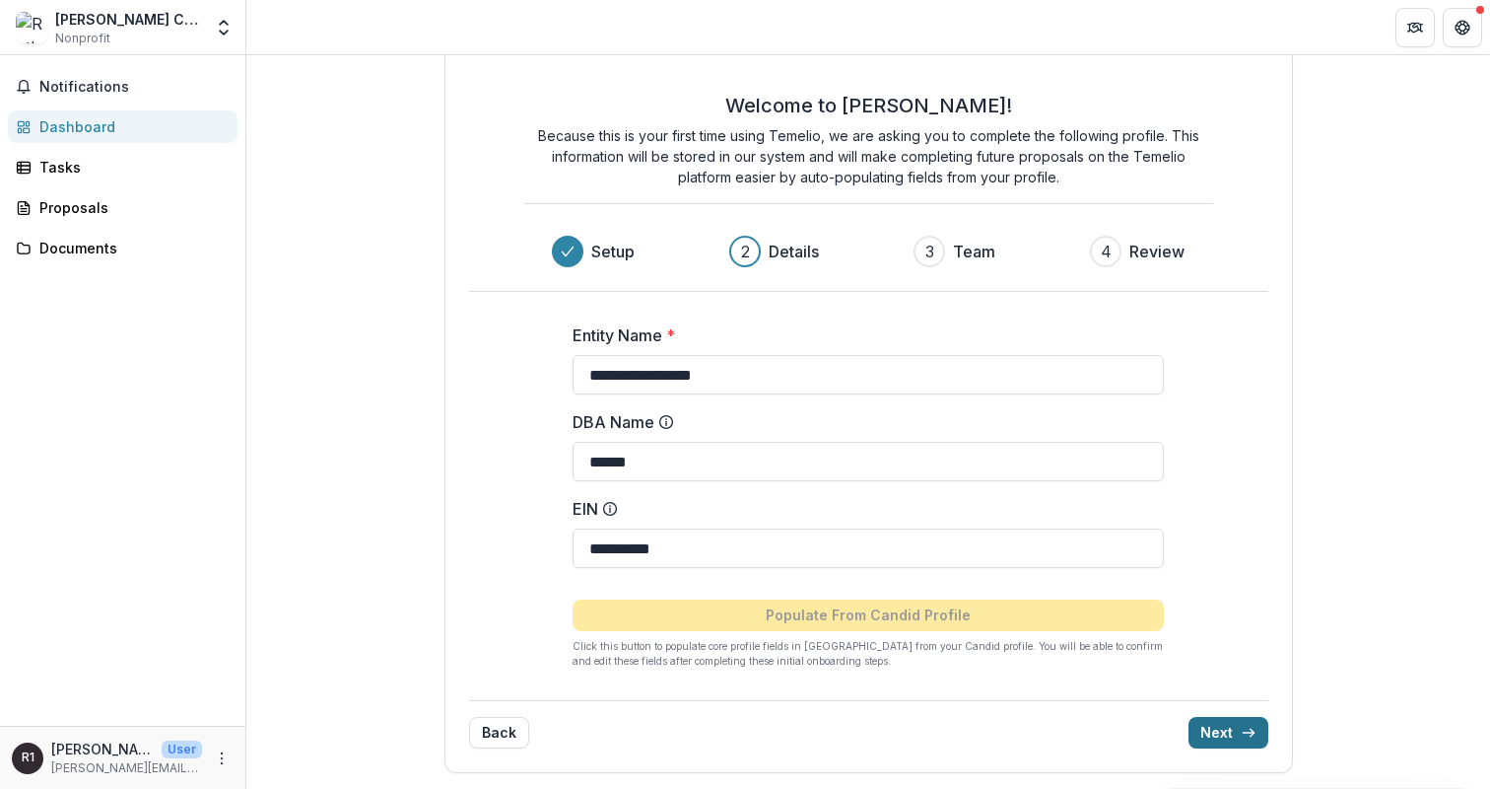
click at [1208, 734] on button "Next" at bounding box center [1229, 733] width 80 height 32
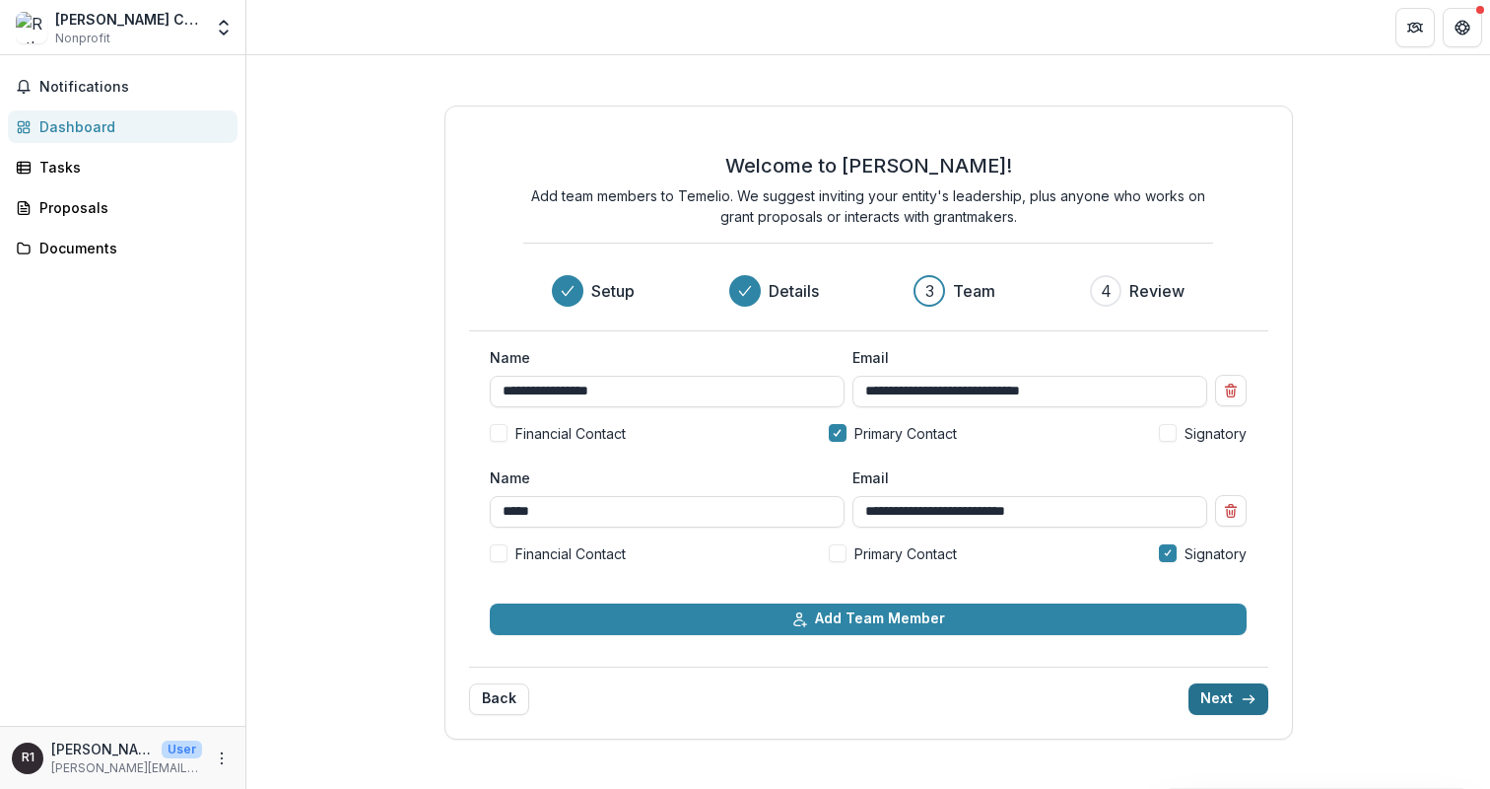
scroll to position [0, 0]
click at [1259, 707] on button "Next" at bounding box center [1229, 699] width 80 height 32
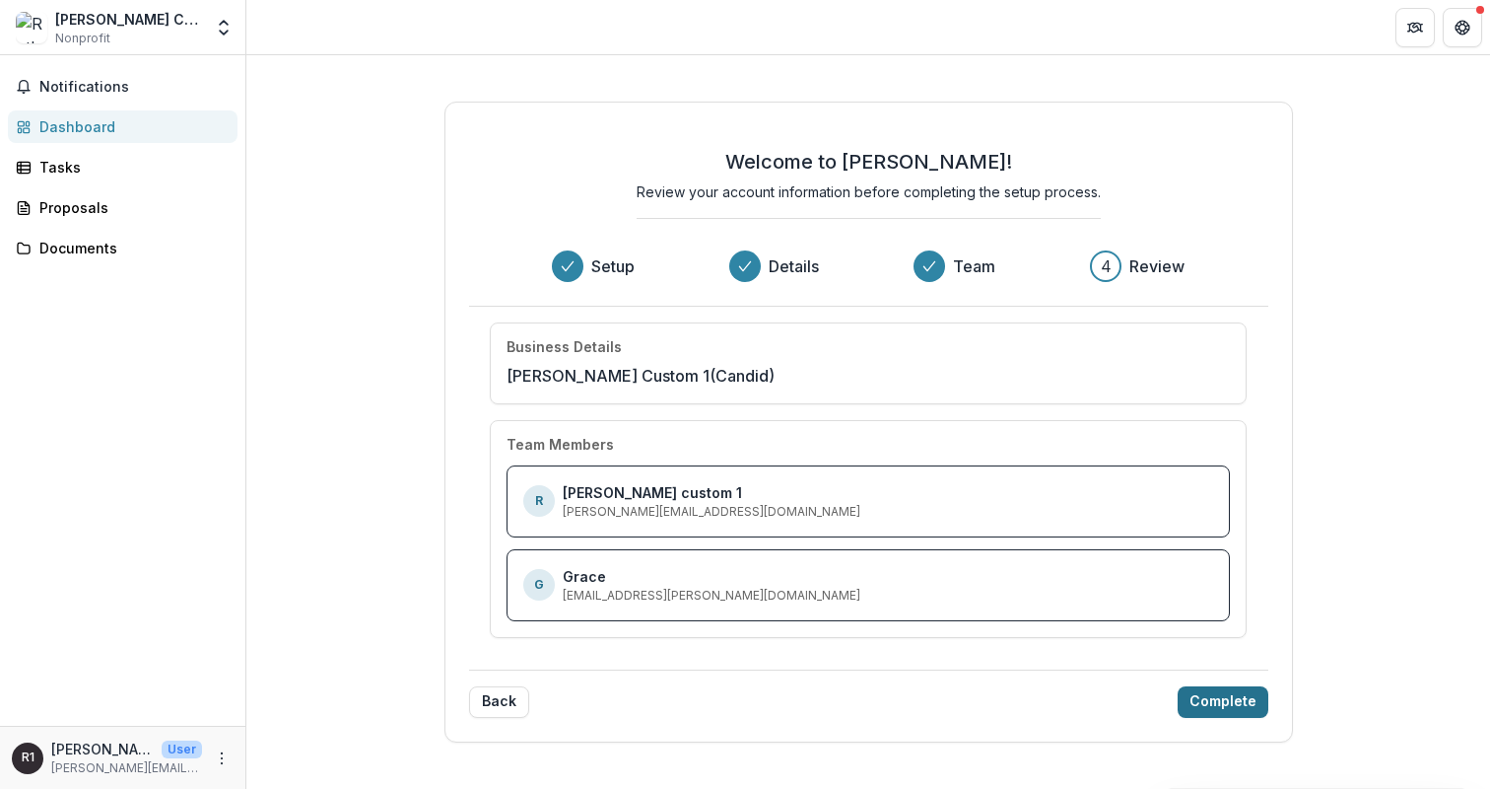
click at [1227, 704] on button "Complete" at bounding box center [1223, 702] width 91 height 32
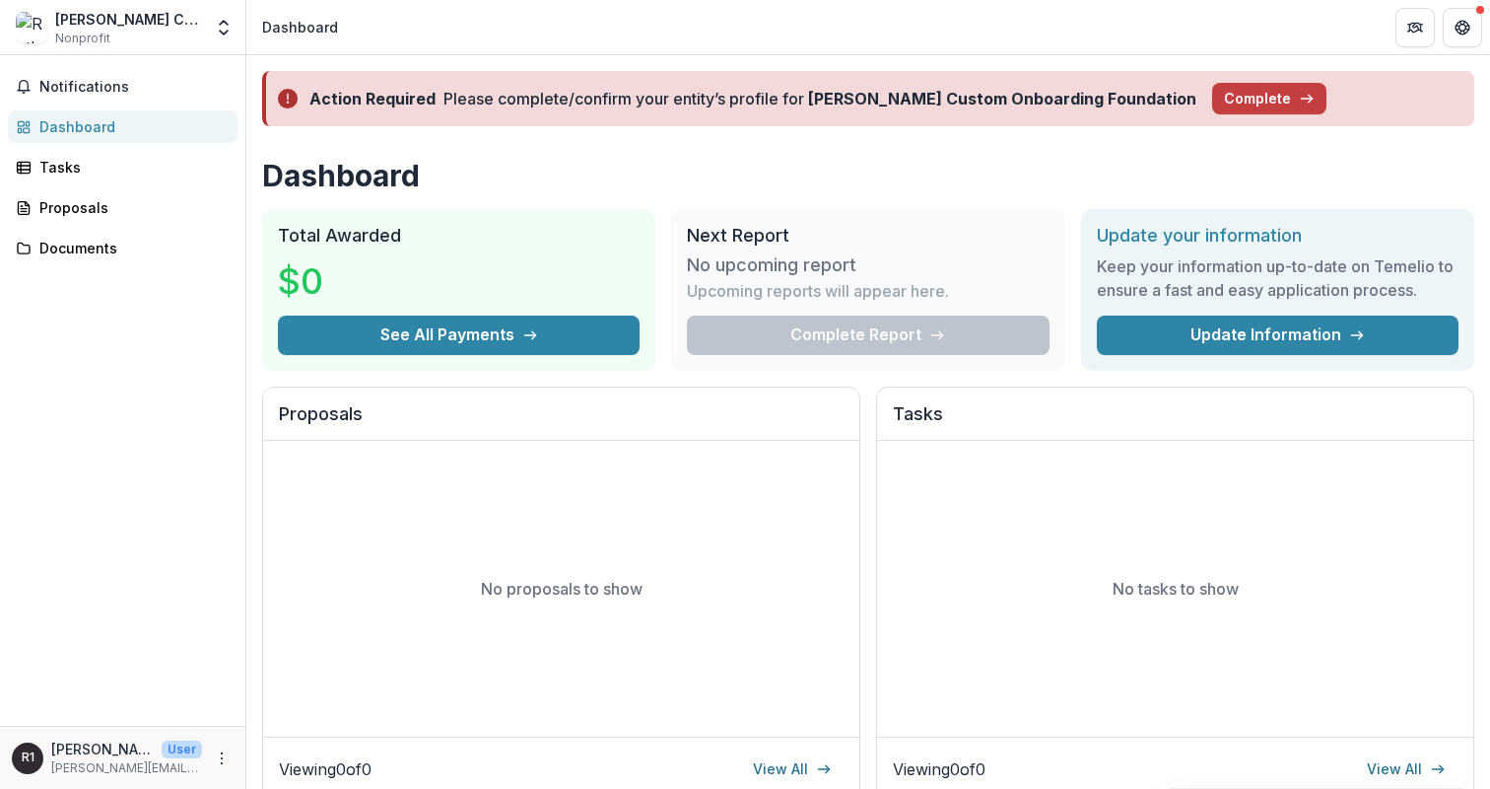
click at [840, 106] on strong "[PERSON_NAME] Custom Onboarding Foundation" at bounding box center [1002, 99] width 388 height 20
drag, startPoint x: 840, startPoint y: 106, endPoint x: 1082, endPoint y: 99, distance: 242.6
click at [1082, 99] on strong "[PERSON_NAME] Custom Onboarding Foundation" at bounding box center [1002, 99] width 388 height 20
click at [1043, 181] on h1 "Dashboard" at bounding box center [868, 175] width 1212 height 35
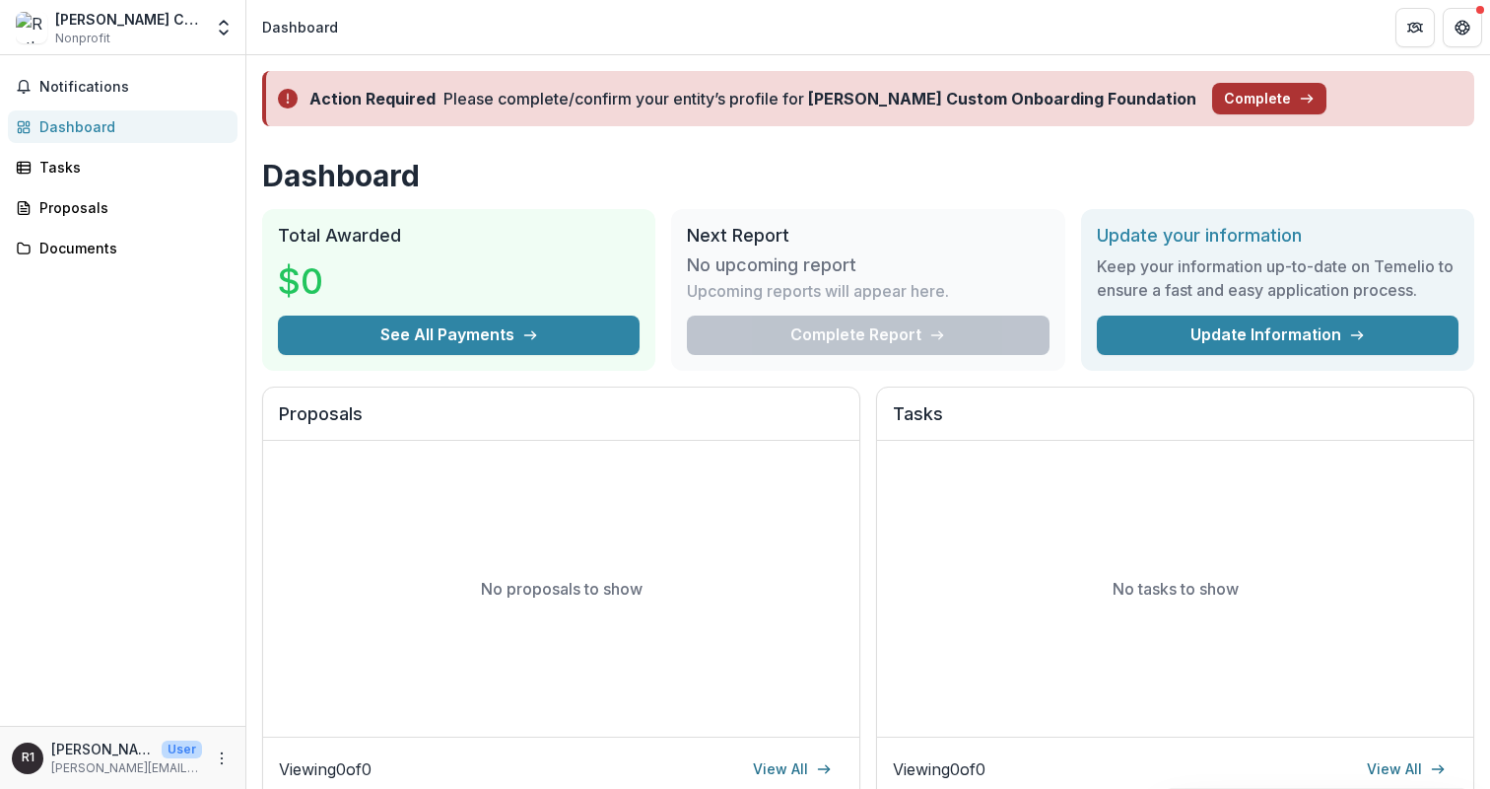
click at [1212, 104] on button "Complete" at bounding box center [1269, 99] width 114 height 32
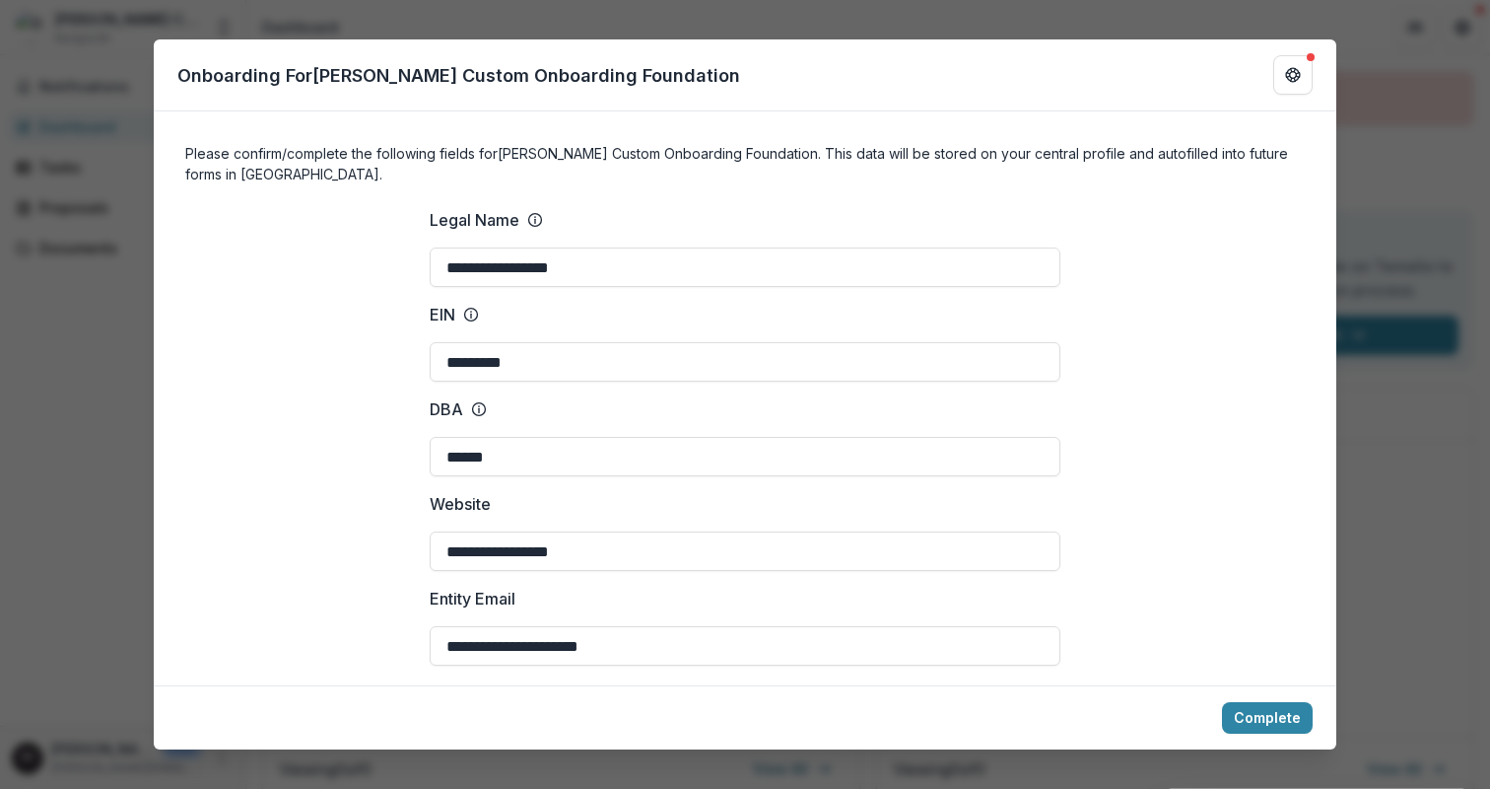
click at [214, 154] on h4 "Please confirm/complete the following fields for Ruthwick Custom Onboarding Fou…" at bounding box center [745, 163] width 1120 height 41
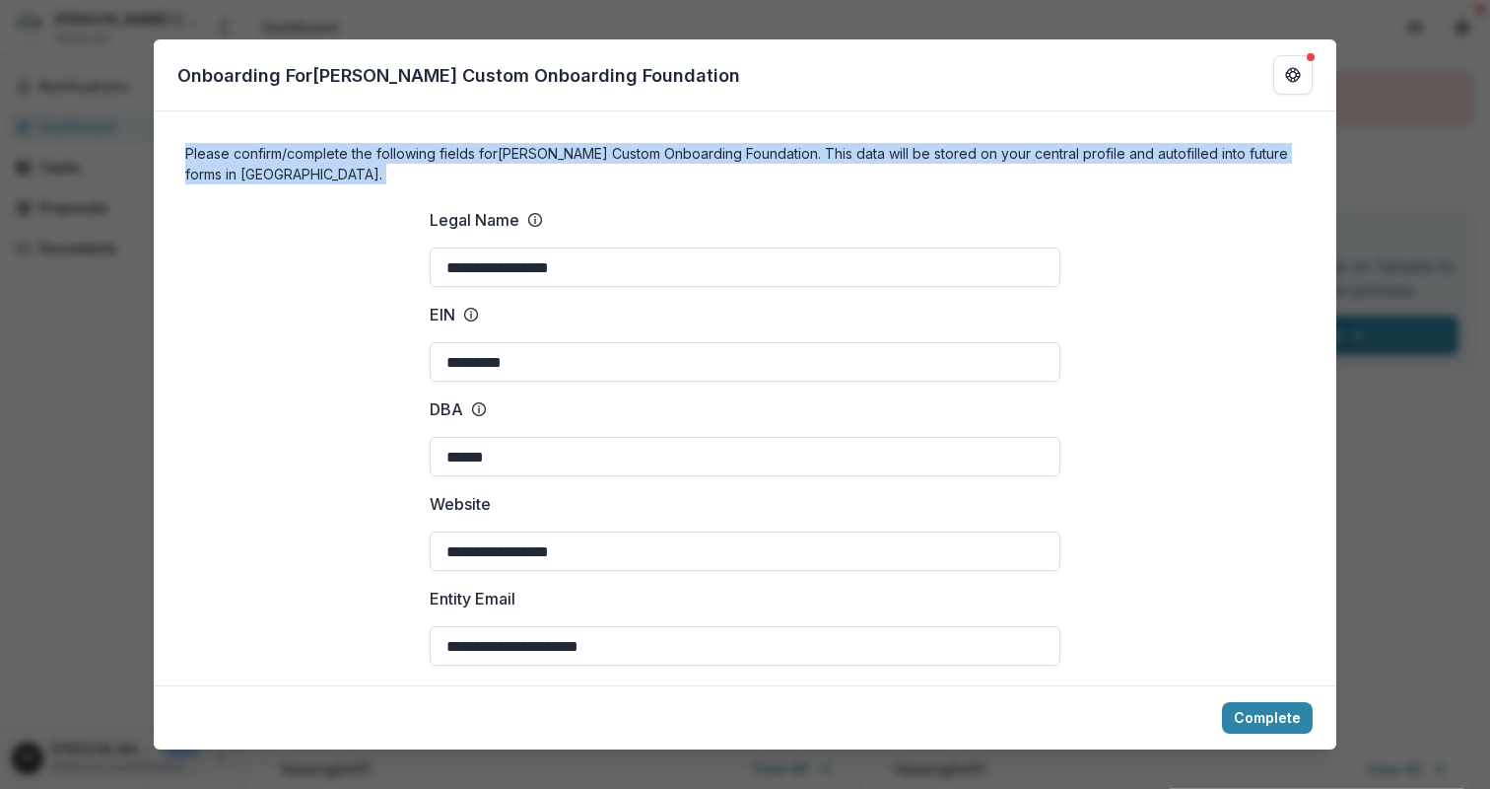
click at [214, 154] on h4 "Please confirm/complete the following fields for Ruthwick Custom Onboarding Fou…" at bounding box center [745, 163] width 1120 height 41
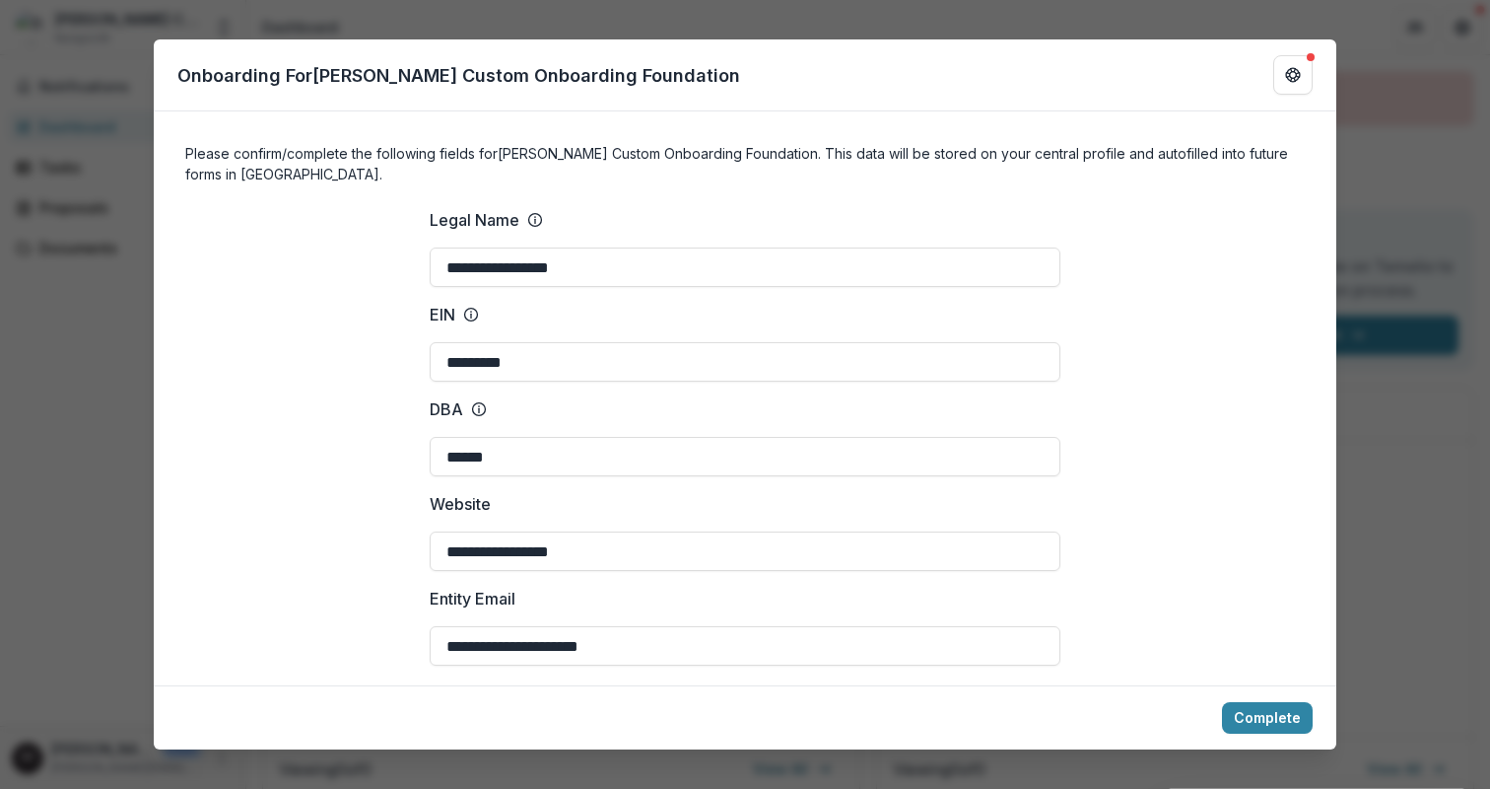
click at [255, 164] on h4 "Please confirm/complete the following fields for Ruthwick Custom Onboarding Fou…" at bounding box center [745, 163] width 1120 height 41
click at [741, 331] on div "EIN *********" at bounding box center [745, 342] width 631 height 79
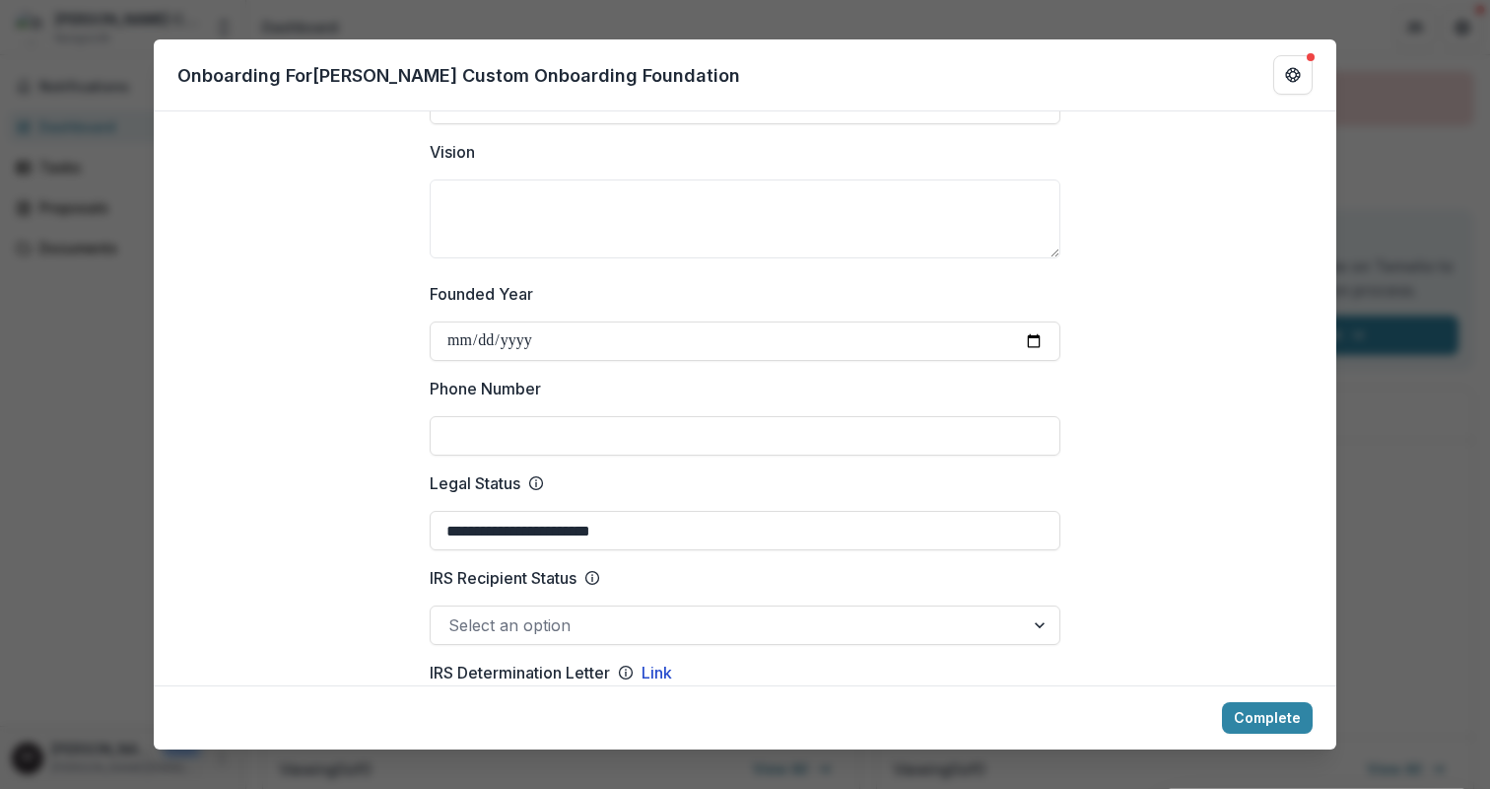
scroll to position [638, 0]
click at [704, 531] on input "**********" at bounding box center [745, 528] width 631 height 39
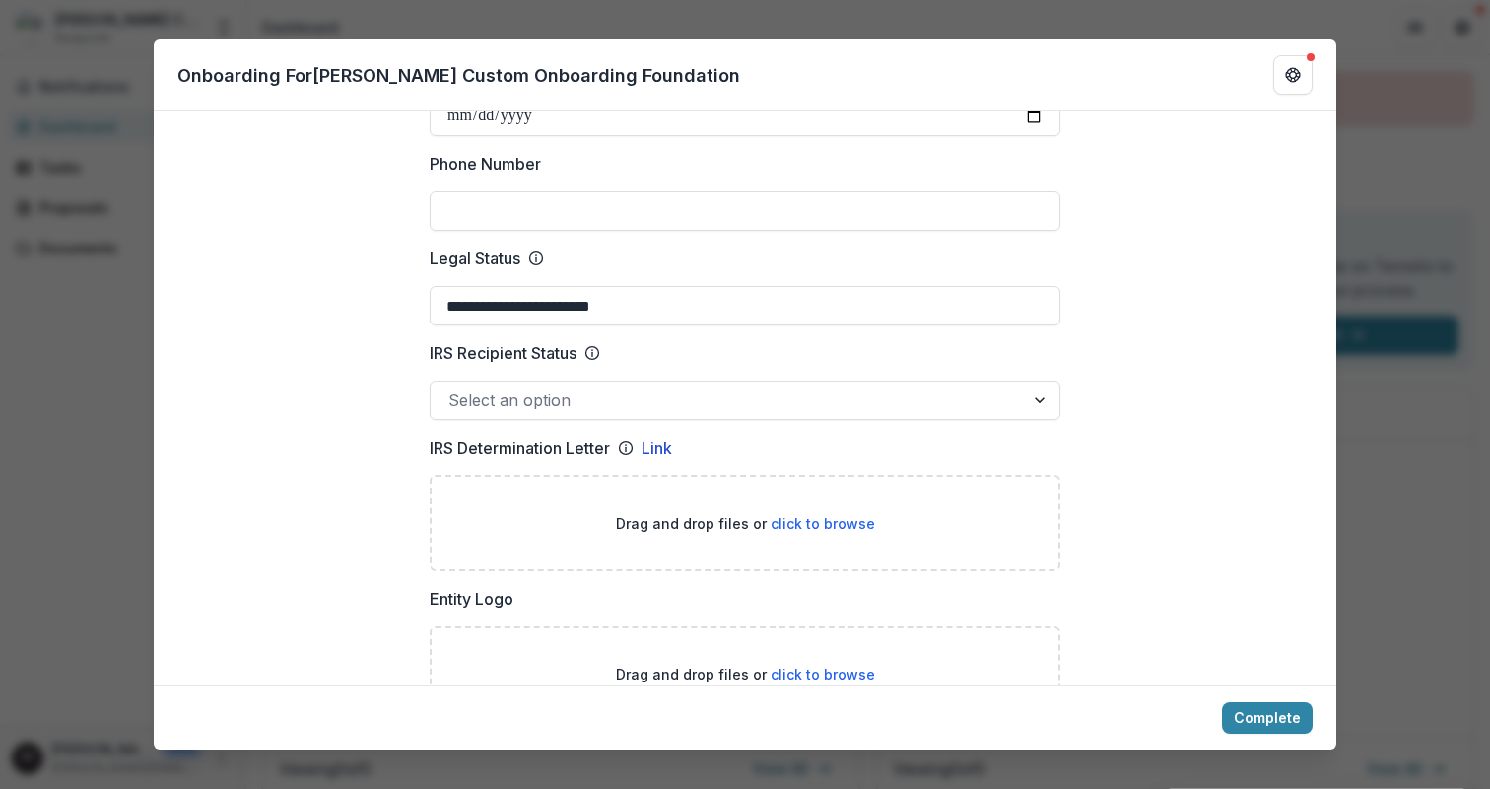
scroll to position [864, 0]
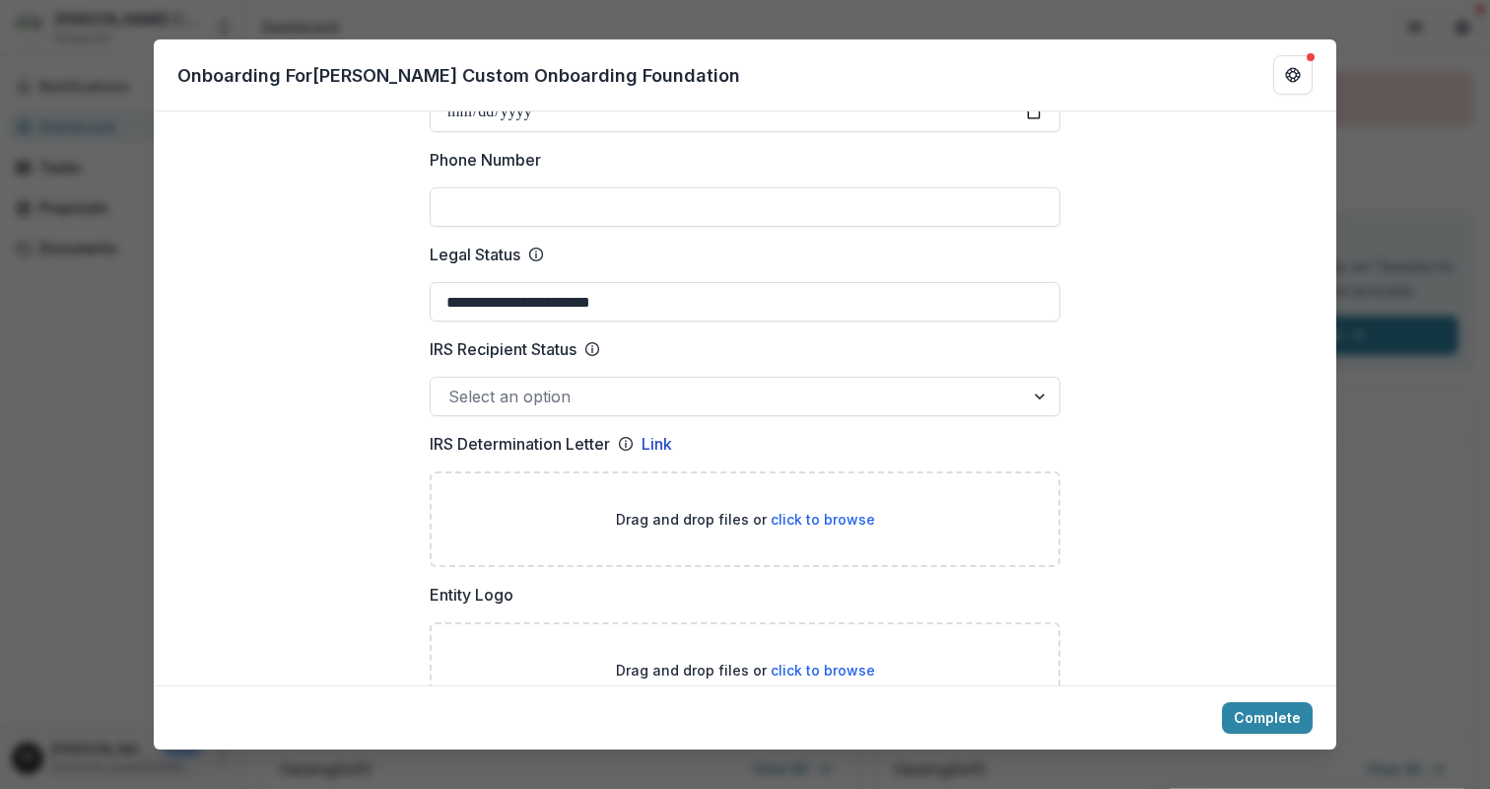
click at [615, 389] on div at bounding box center [727, 396] width 558 height 28
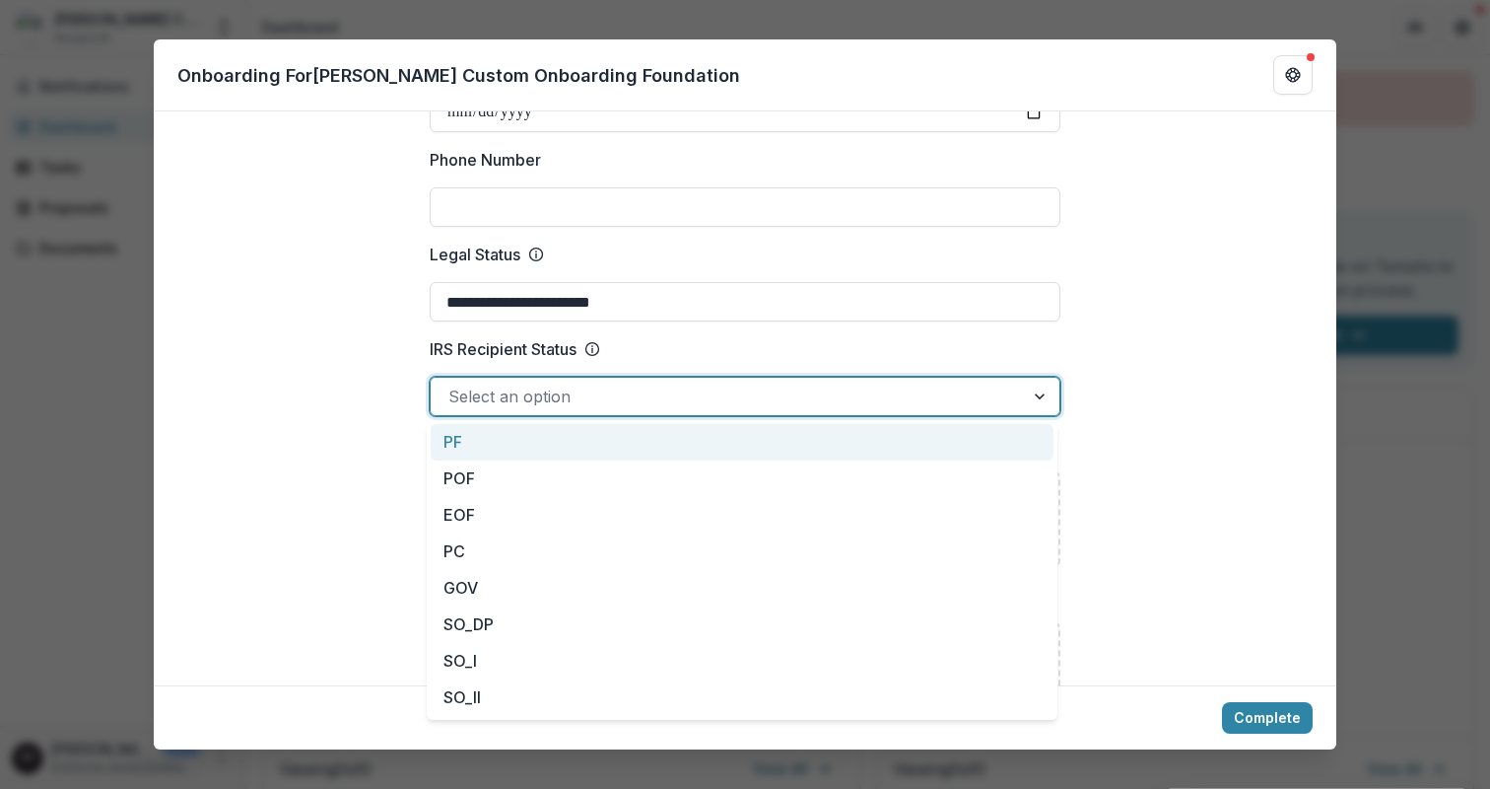
click at [716, 354] on label "IRS Recipient Status" at bounding box center [739, 349] width 619 height 24
click at [453, 384] on input "IRS Recipient Status" at bounding box center [450, 396] width 5 height 24
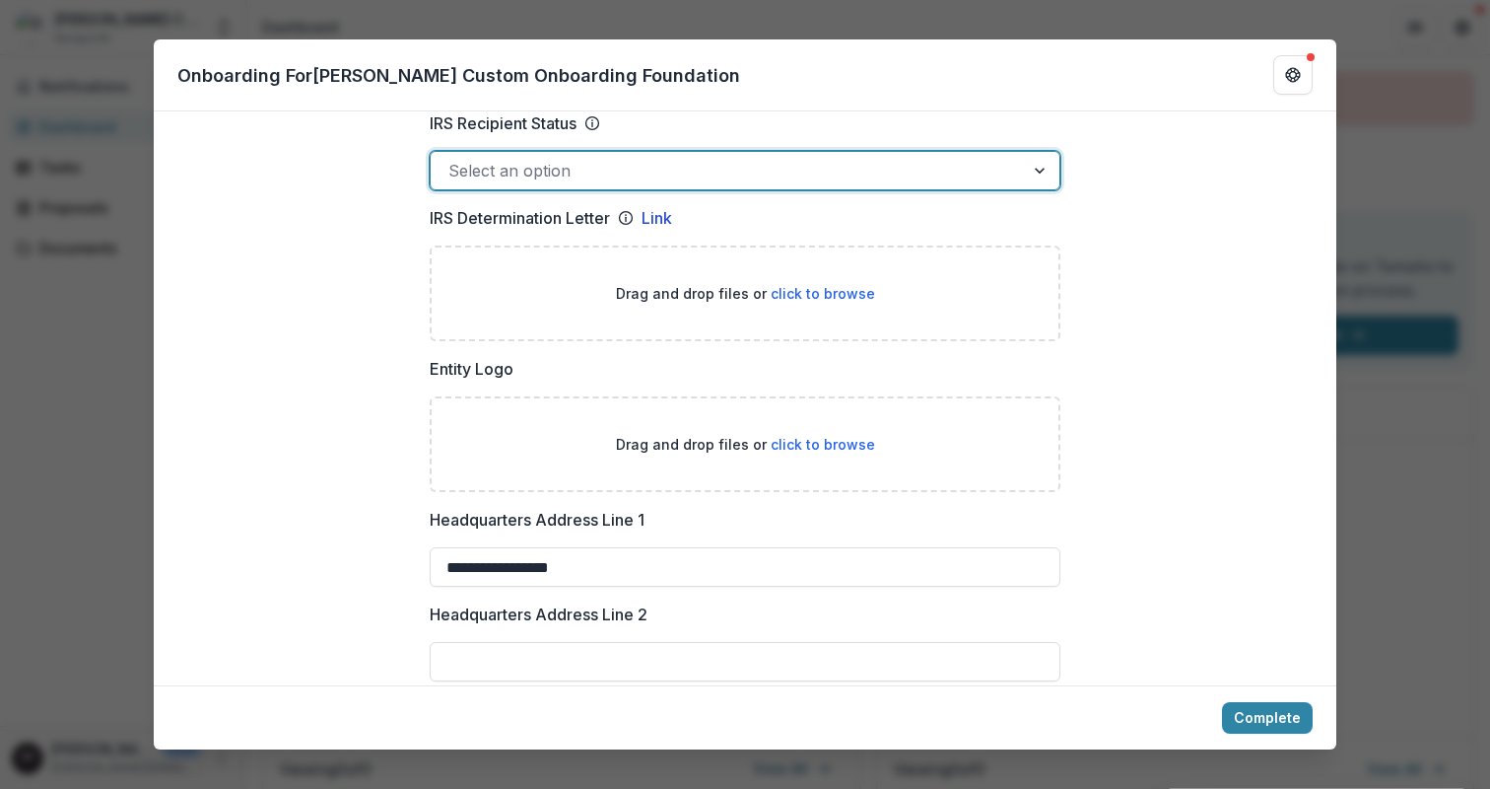
scroll to position [1124, 0]
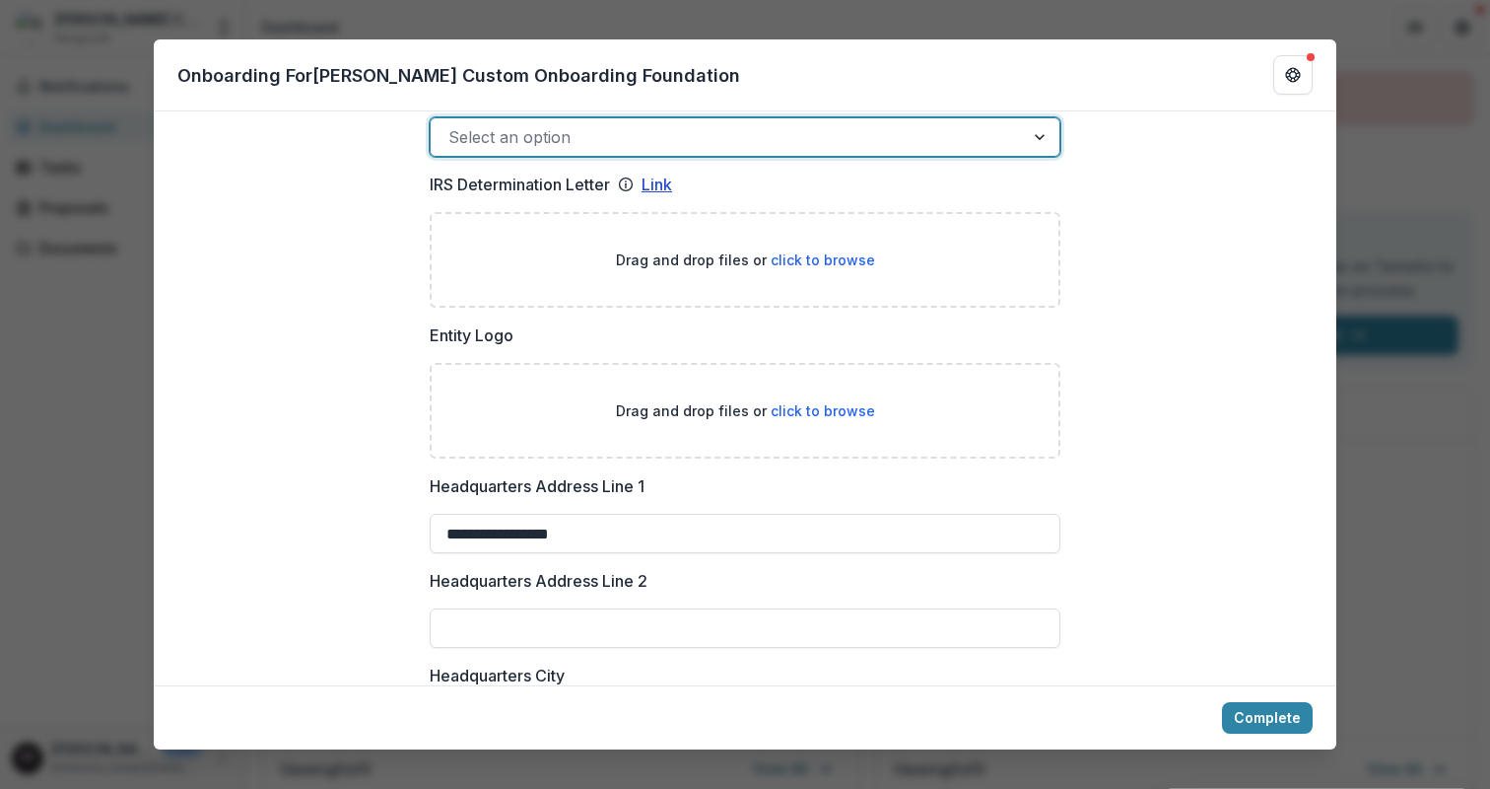
click at [666, 183] on link "Link" at bounding box center [657, 184] width 31 height 24
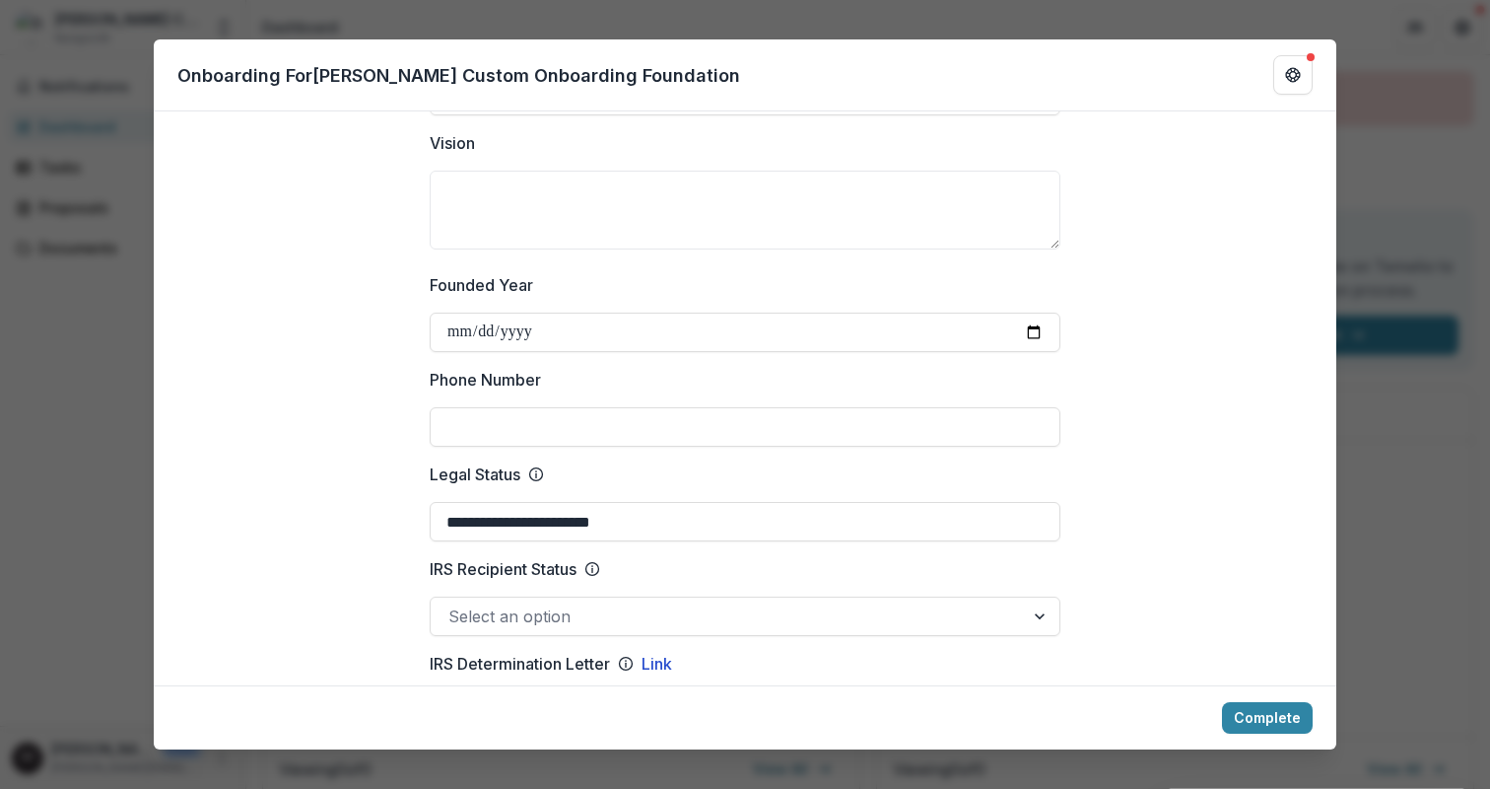
scroll to position [0, 0]
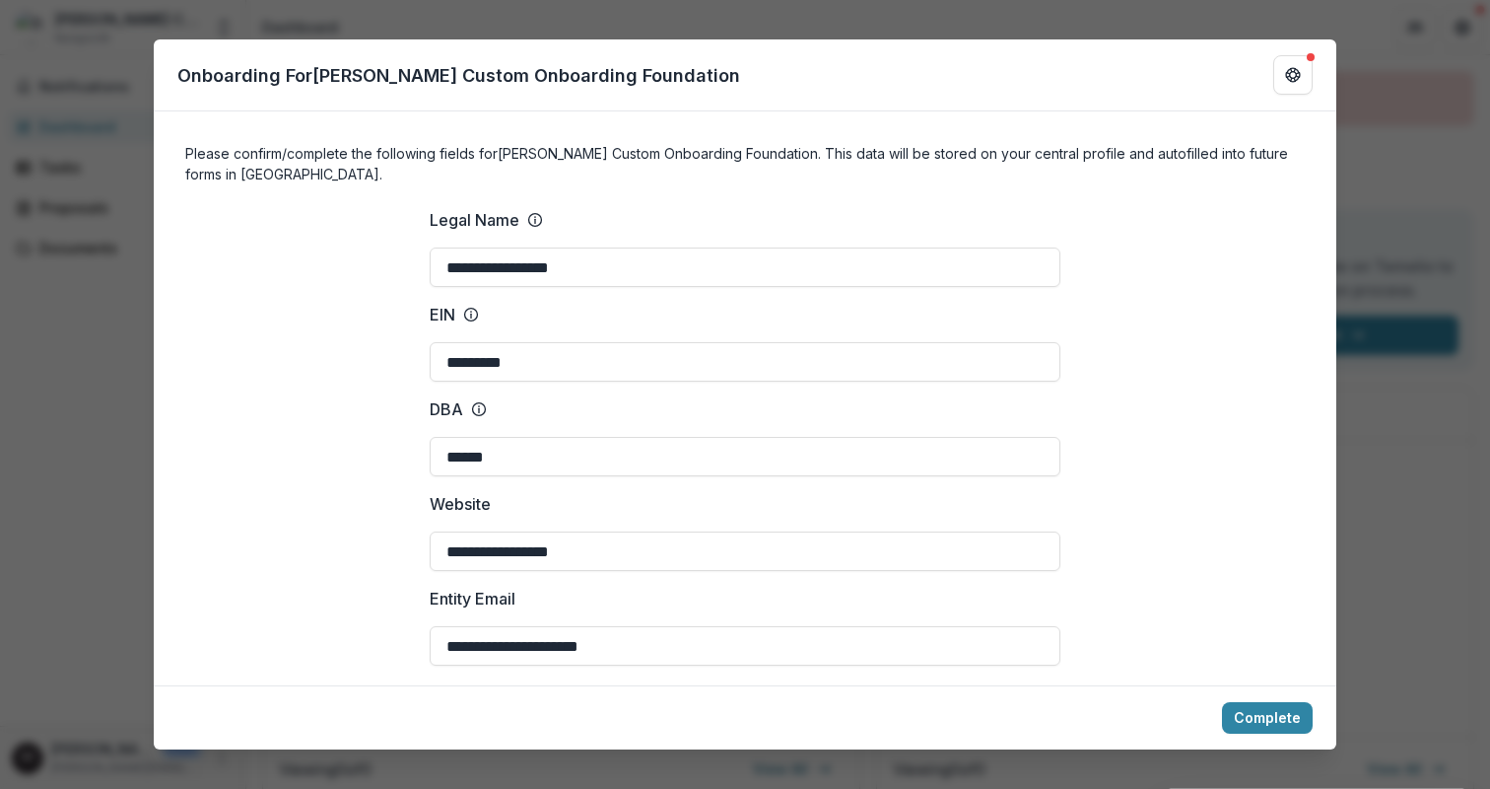
click at [666, 170] on h4 "Please confirm/complete the following fields for Ruthwick Custom Onboarding Fou…" at bounding box center [745, 163] width 1120 height 41
click at [624, 153] on h4 "Please confirm/complete the following fields for Ruthwick Custom Onboarding Fou…" at bounding box center [745, 163] width 1120 height 41
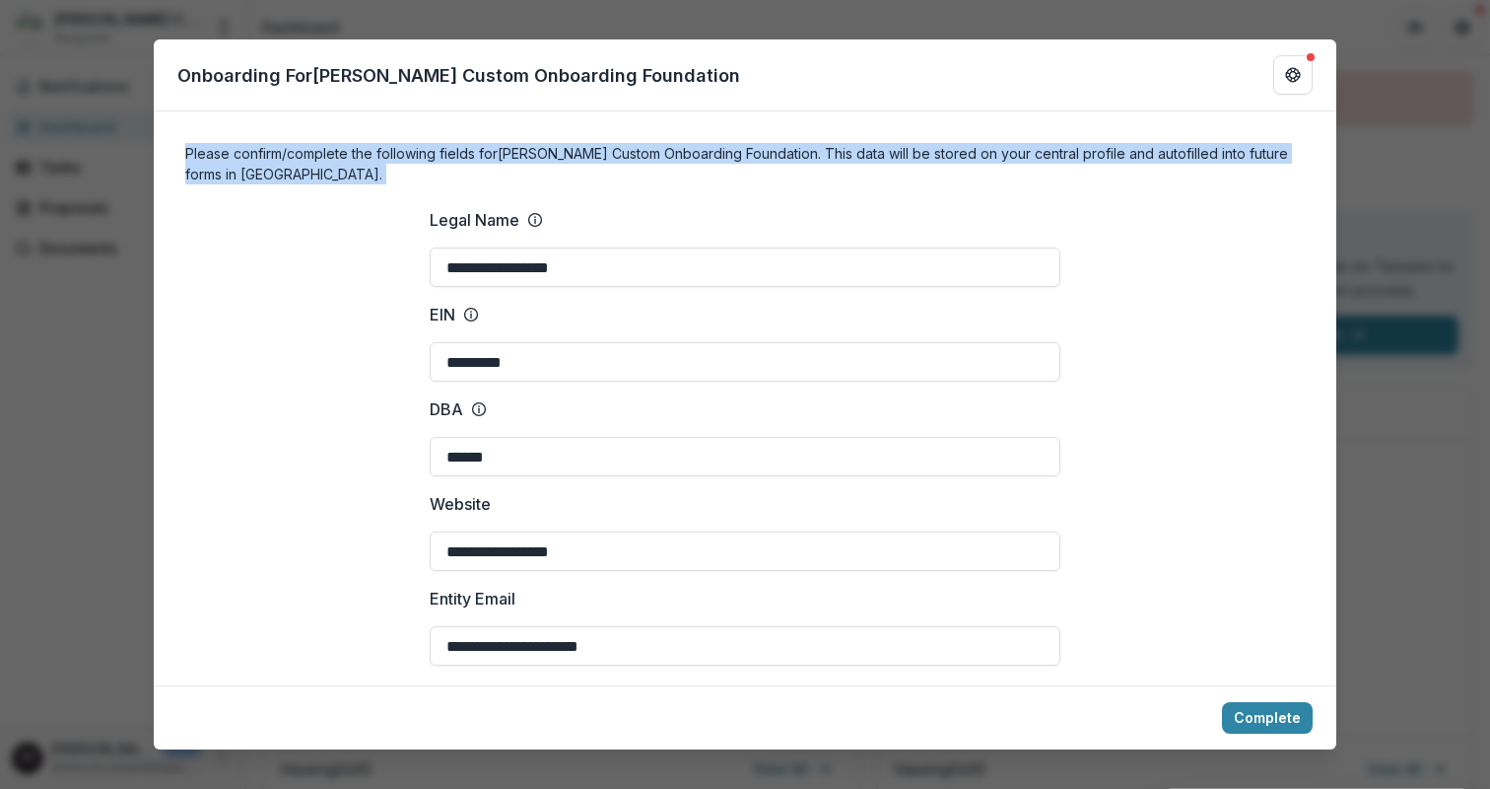
click at [624, 153] on h4 "Please confirm/complete the following fields for Ruthwick Custom Onboarding Fou…" at bounding box center [745, 163] width 1120 height 41
click at [545, 160] on h4 "Please confirm/complete the following fields for Ruthwick Custom Onboarding Fou…" at bounding box center [745, 163] width 1120 height 41
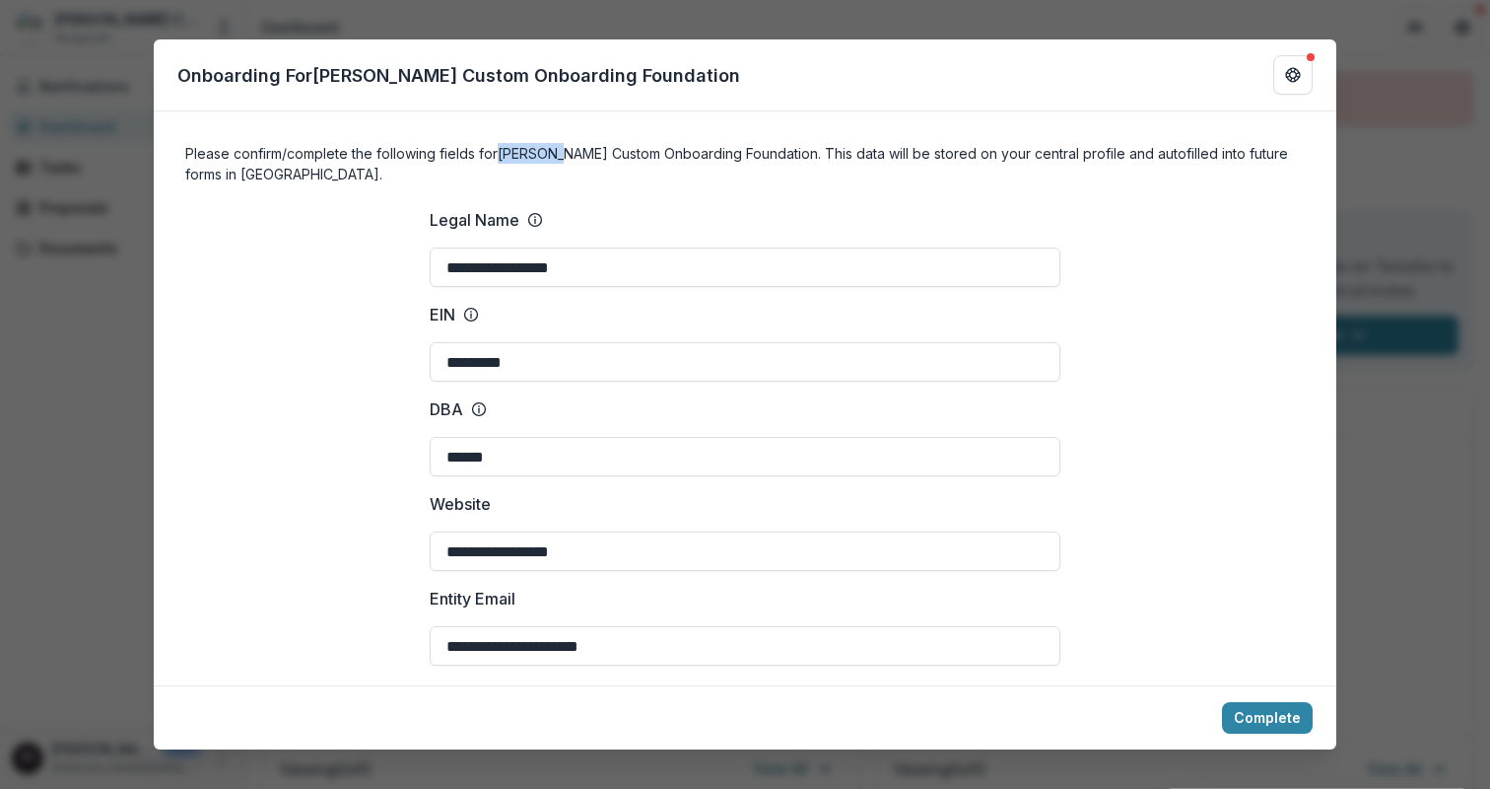
click at [545, 160] on h4 "Please confirm/complete the following fields for Ruthwick Custom Onboarding Fou…" at bounding box center [745, 163] width 1120 height 41
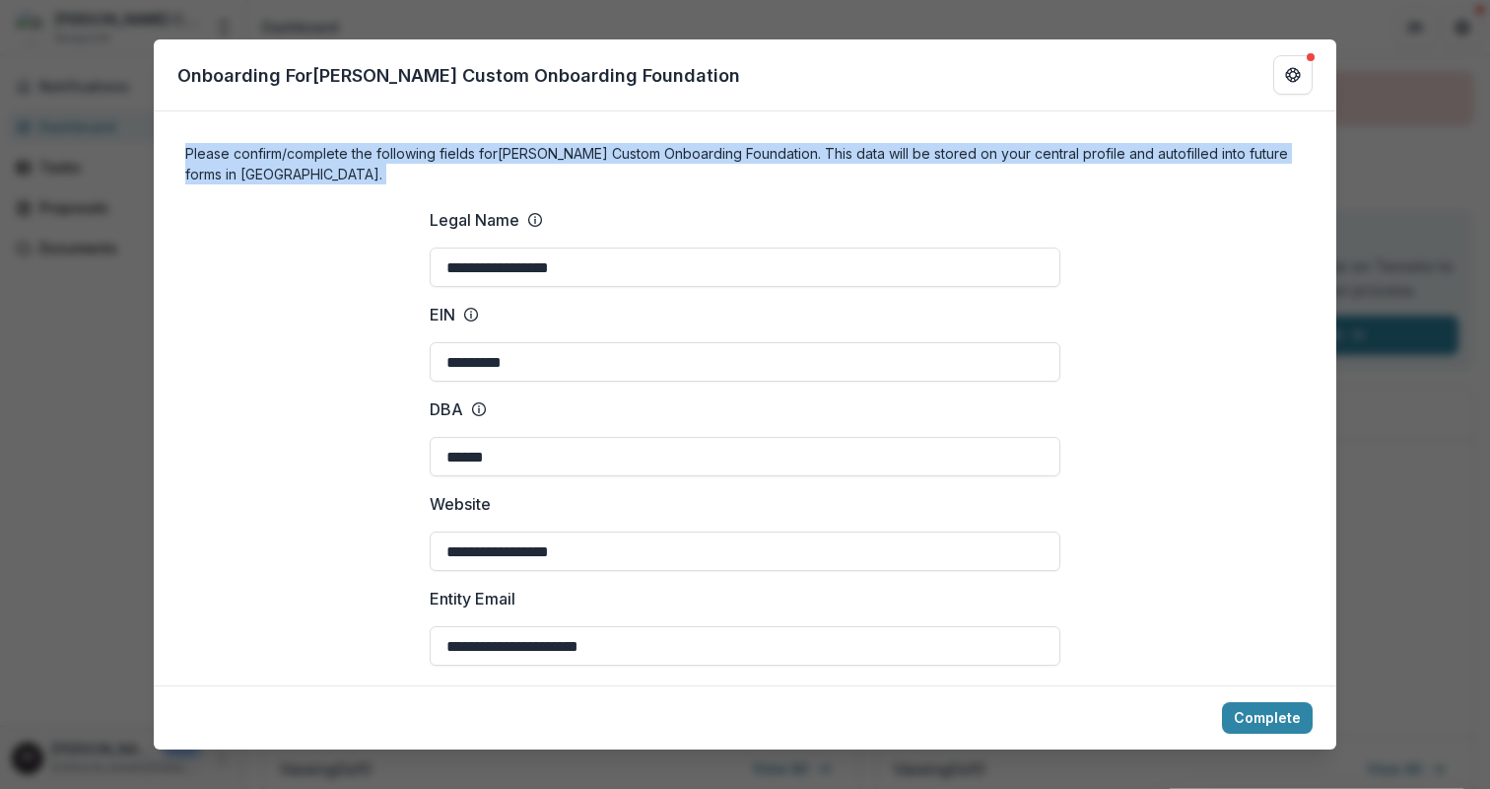
click at [545, 160] on h4 "Please confirm/complete the following fields for Ruthwick Custom Onboarding Fou…" at bounding box center [745, 163] width 1120 height 41
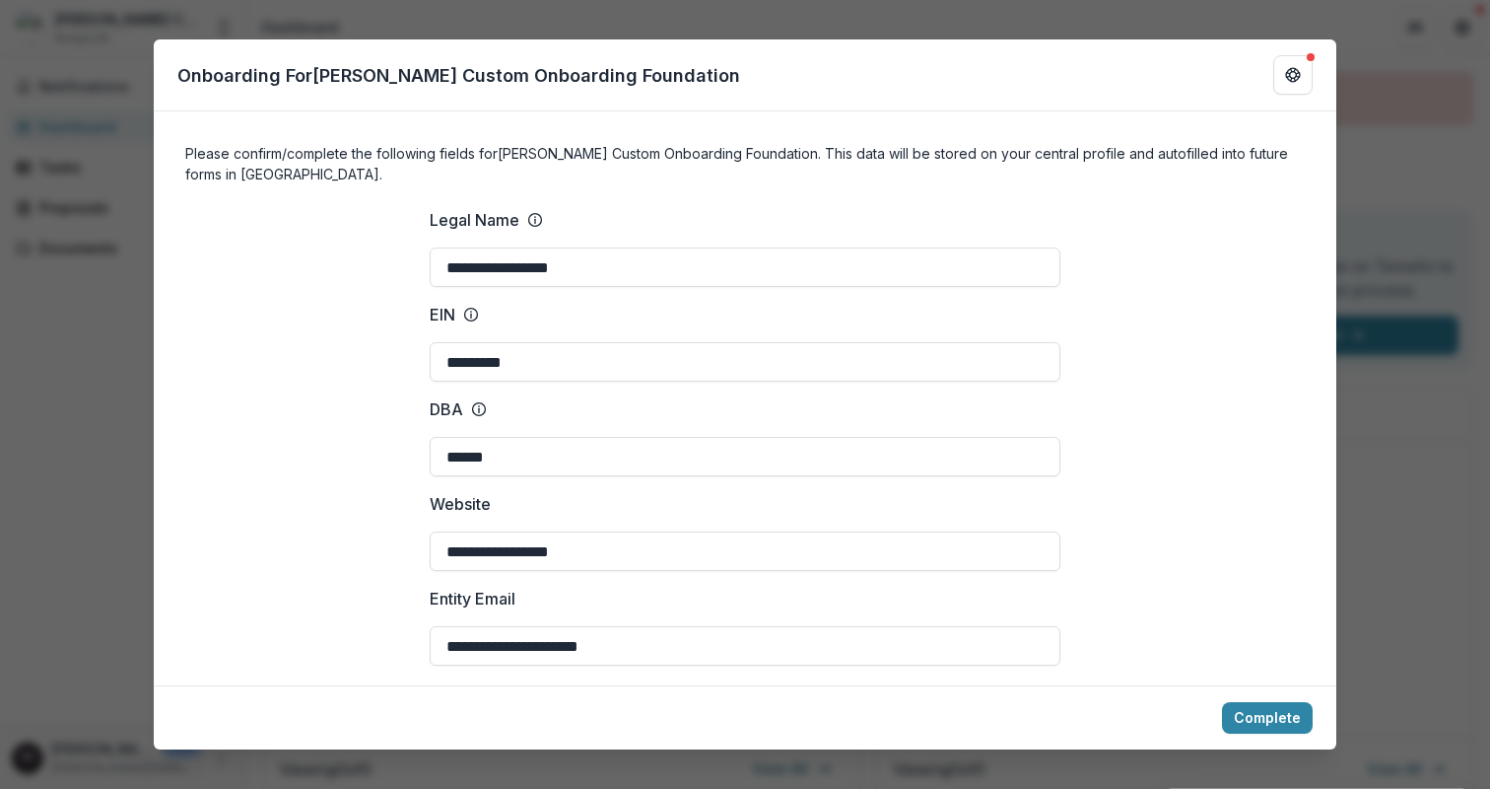
click at [452, 81] on p "Onboarding For Ruthwick Custom Onboarding Foundation" at bounding box center [458, 75] width 563 height 27
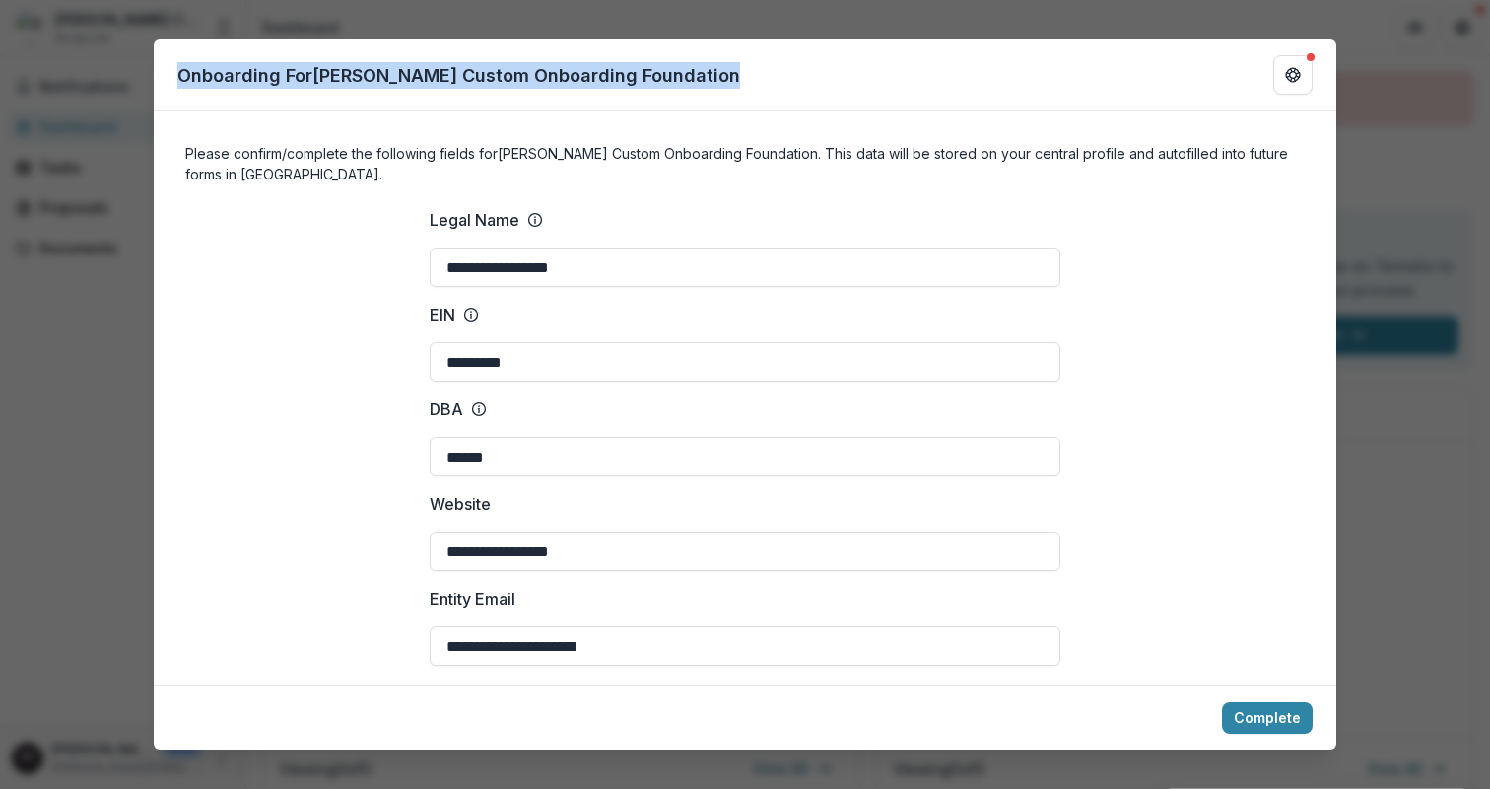
click at [452, 81] on p "Onboarding For Ruthwick Custom Onboarding Foundation" at bounding box center [458, 75] width 563 height 27
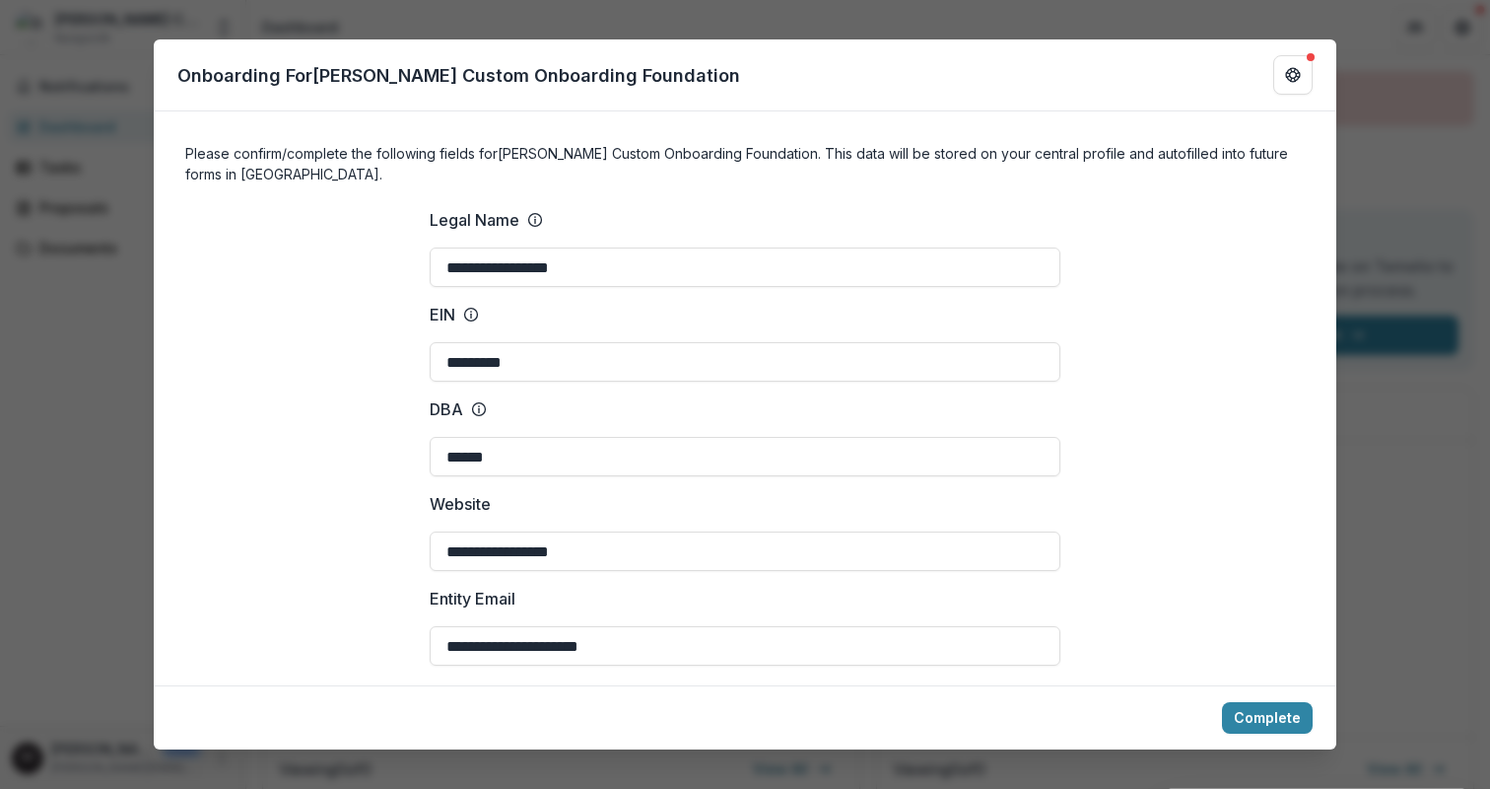
click at [487, 92] on div "Onboarding For Ruthwick Custom Onboarding Foundation" at bounding box center [745, 75] width 1183 height 72
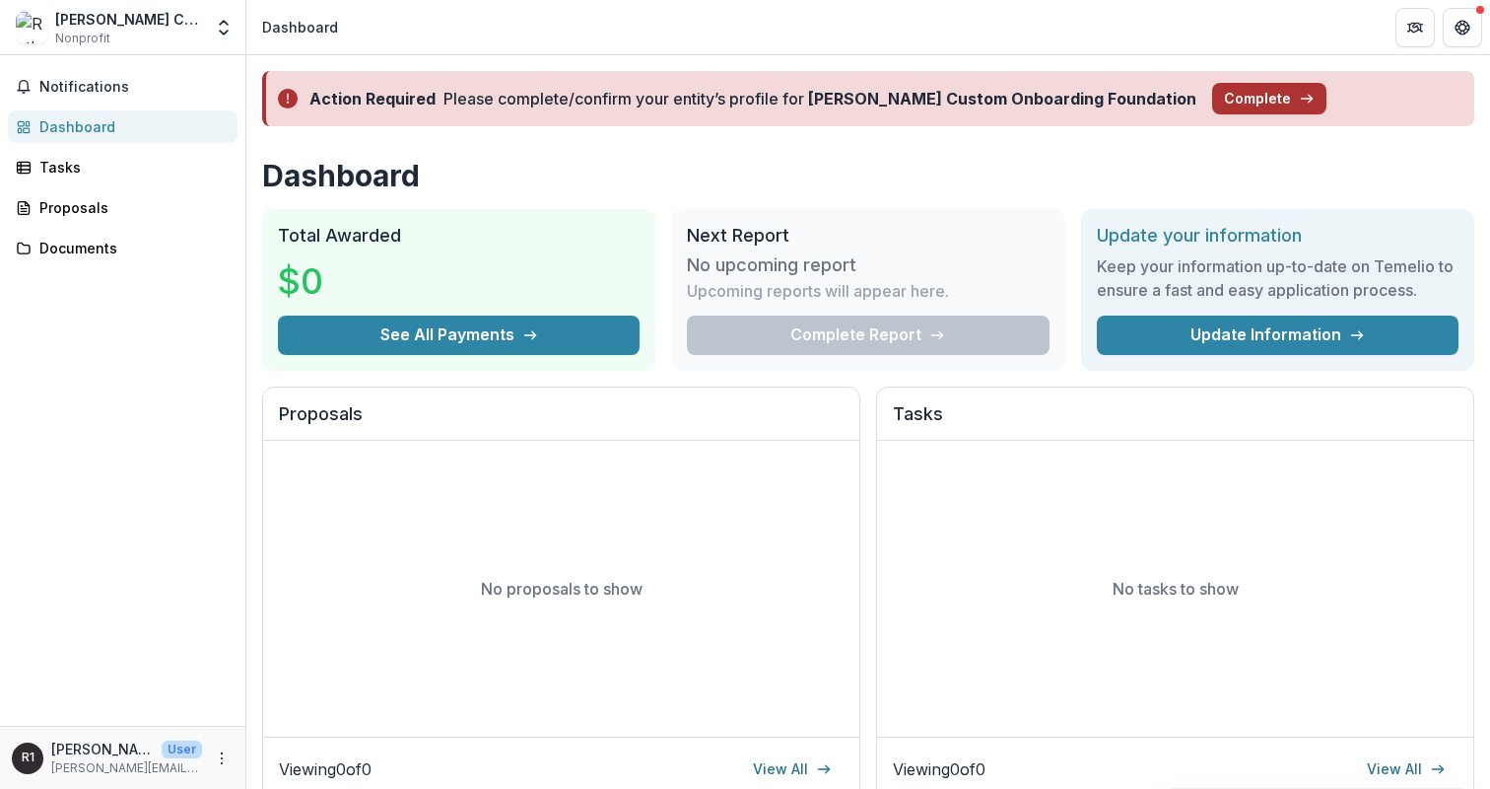
click at [1212, 105] on button "Complete" at bounding box center [1269, 99] width 114 height 32
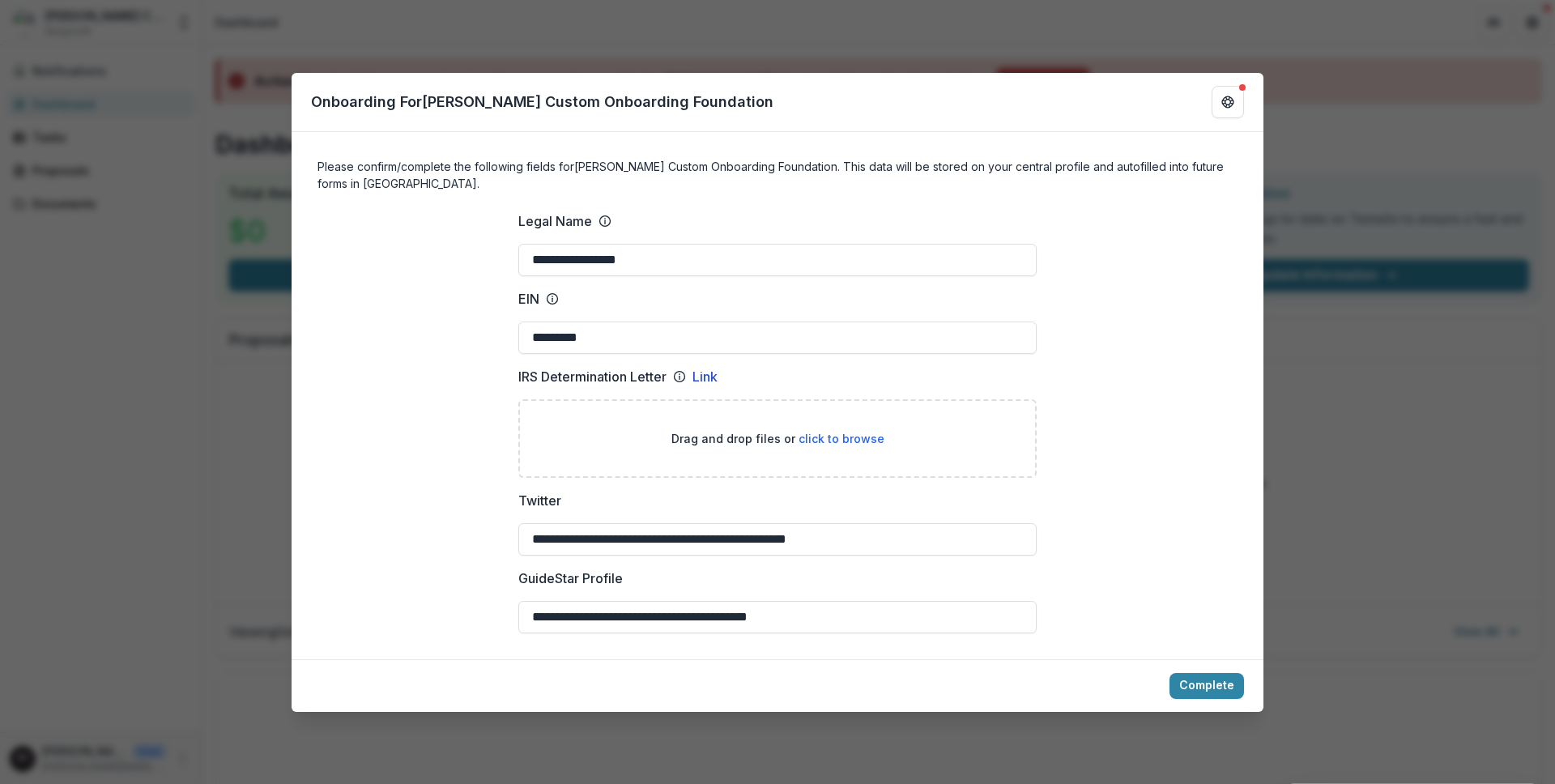
click at [907, 494] on label "Twitter" at bounding box center [773, 500] width 509 height 20
click at [907, 523] on input "**********" at bounding box center [778, 539] width 519 height 32
